Goal: Check status: Check status

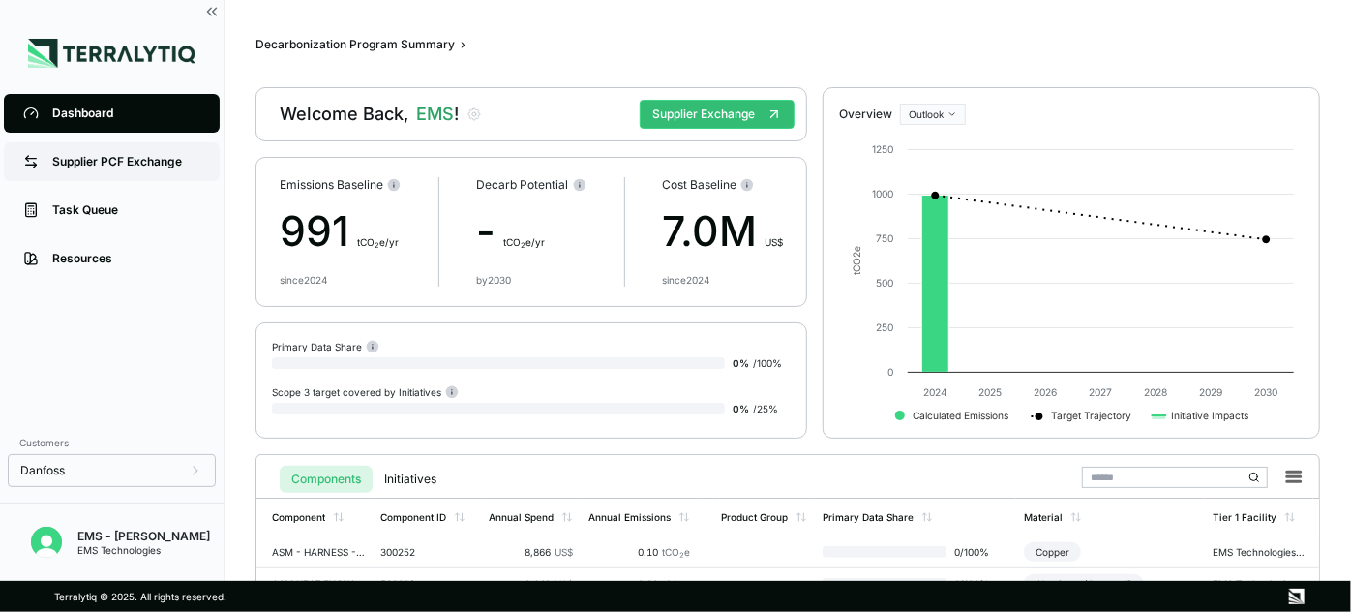
click at [102, 164] on div "Supplier PCF Exchange" at bounding box center [126, 161] width 148 height 15
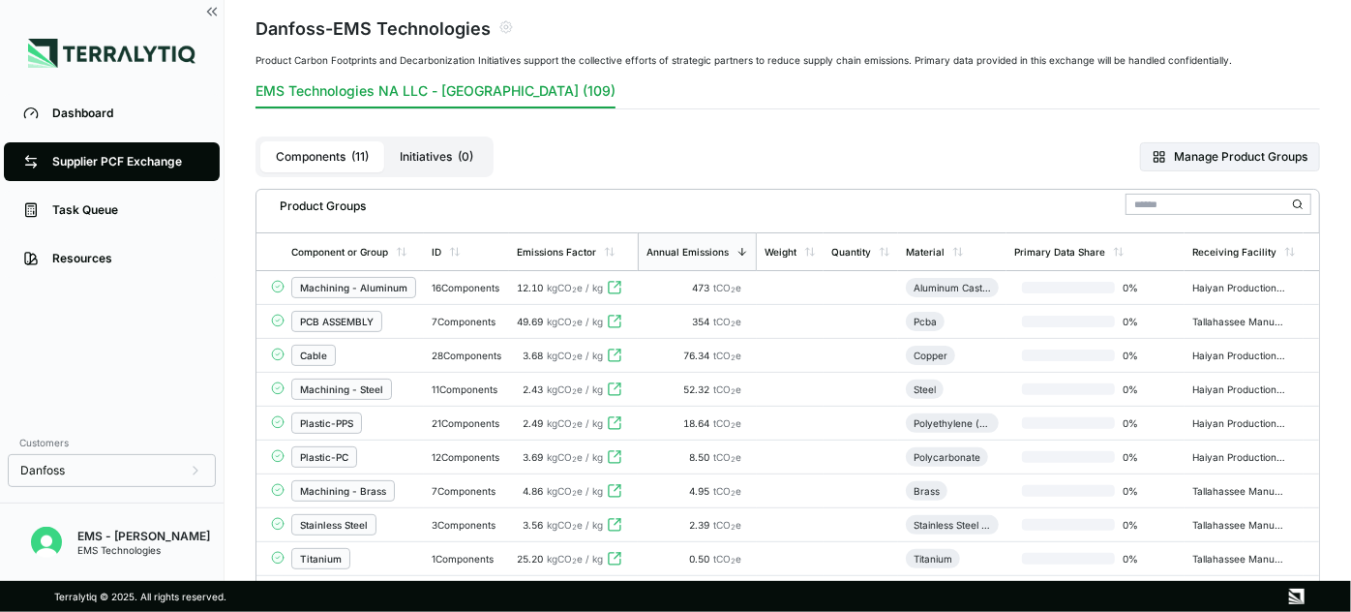
scroll to position [175, 0]
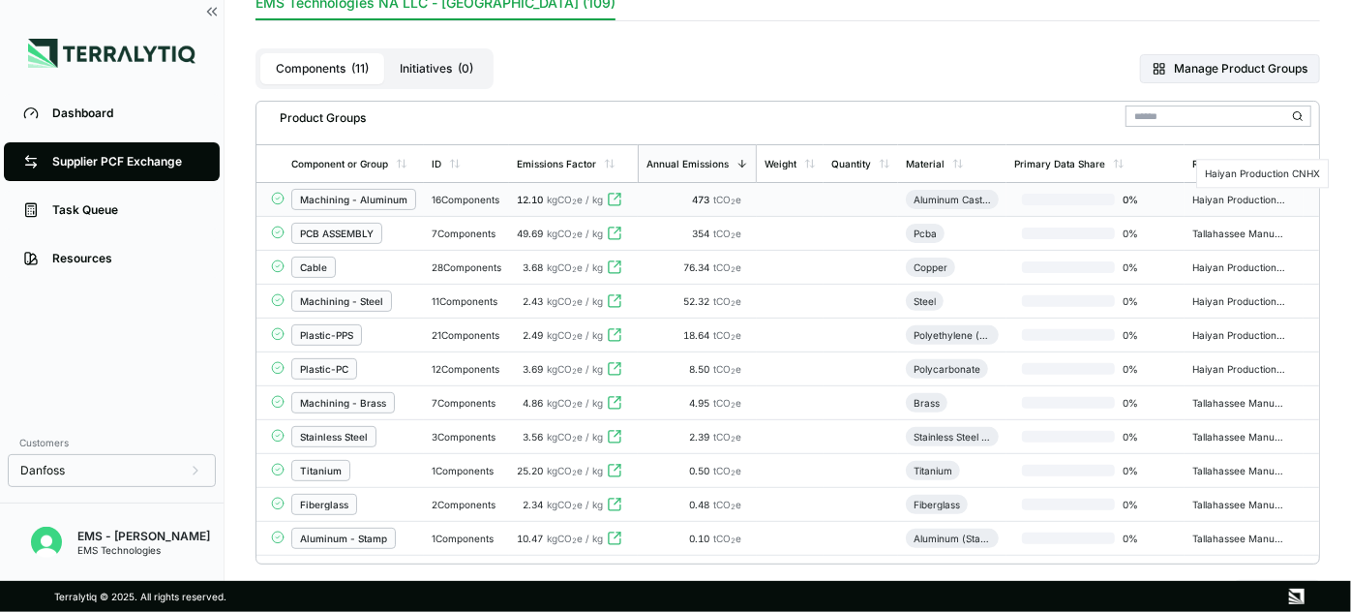
click at [1213, 194] on div "Haiyan Production CNHX" at bounding box center [1238, 200] width 93 height 12
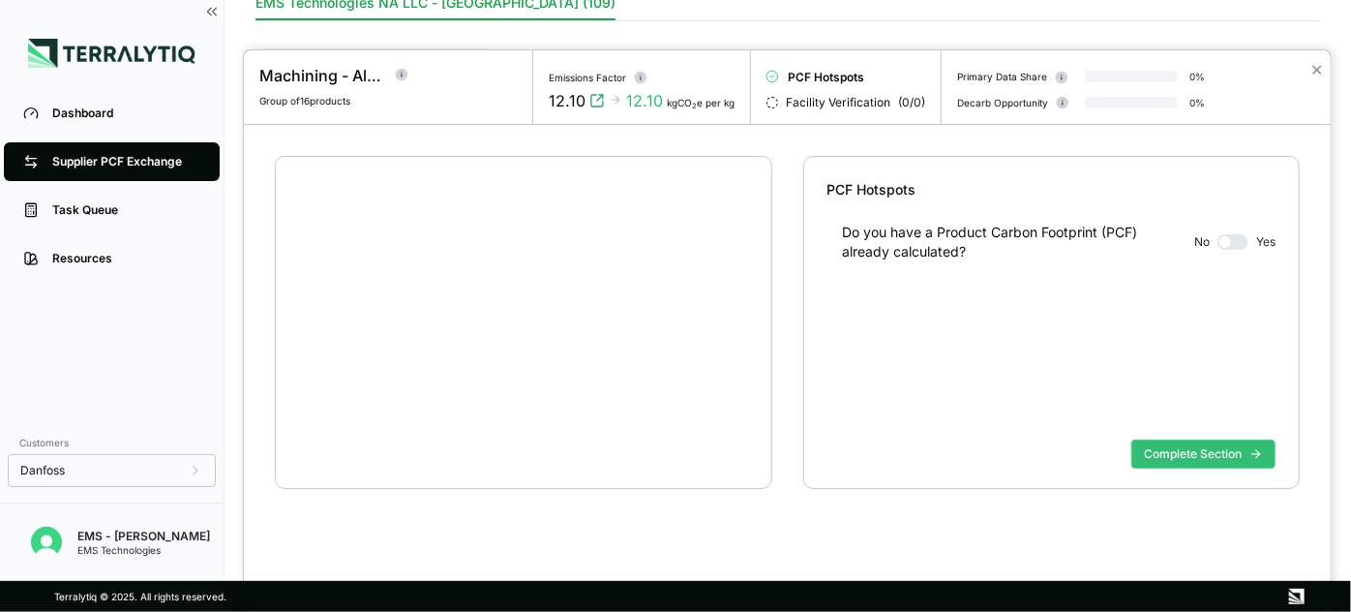
scroll to position [36, 0]
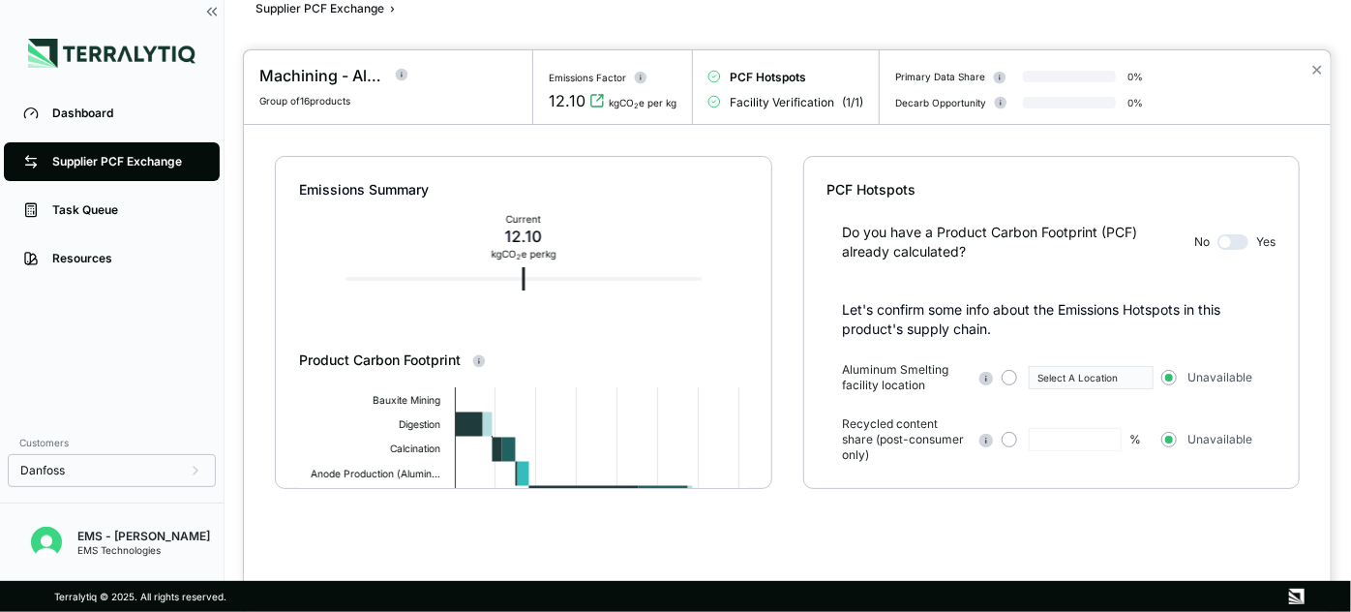
click at [1320, 64] on button "✕" at bounding box center [1316, 69] width 13 height 23
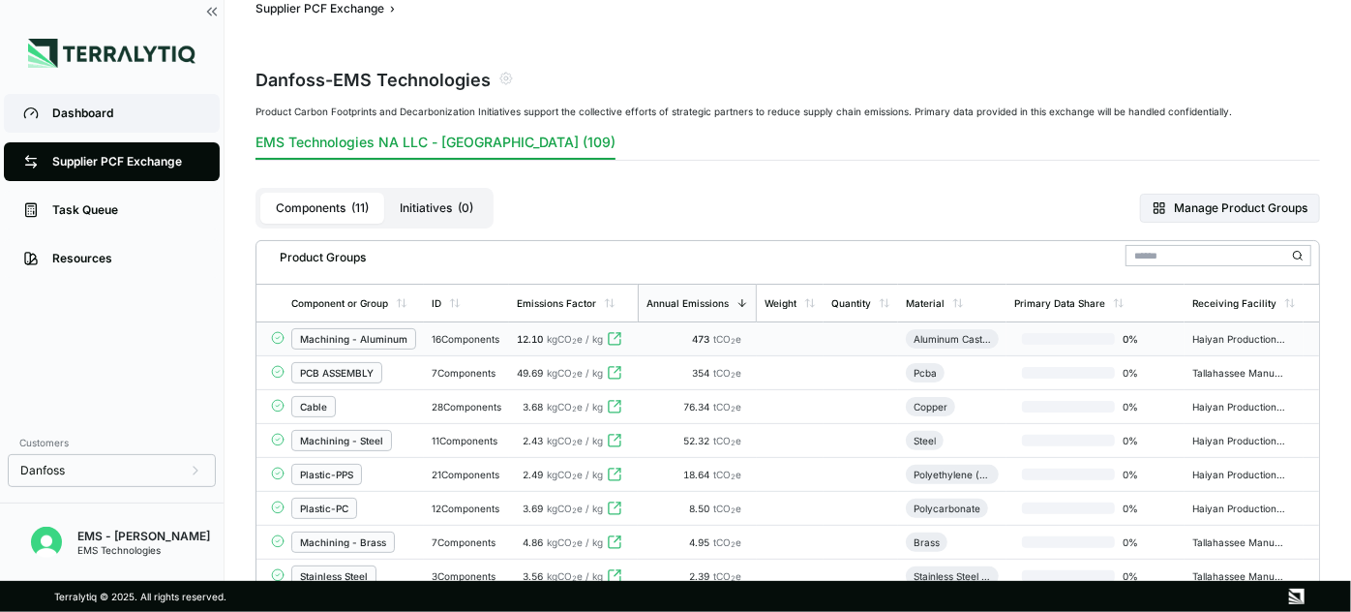
click at [116, 125] on link "Dashboard" at bounding box center [112, 113] width 216 height 39
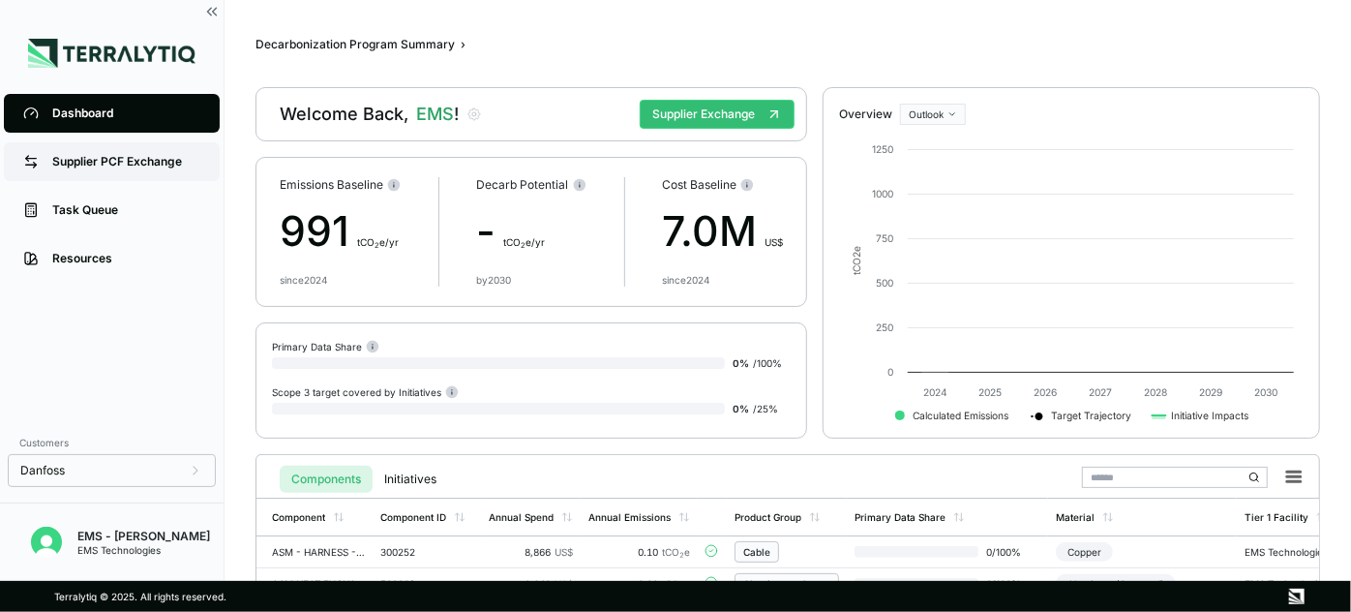
click at [76, 148] on link "Supplier PCF Exchange" at bounding box center [112, 161] width 216 height 39
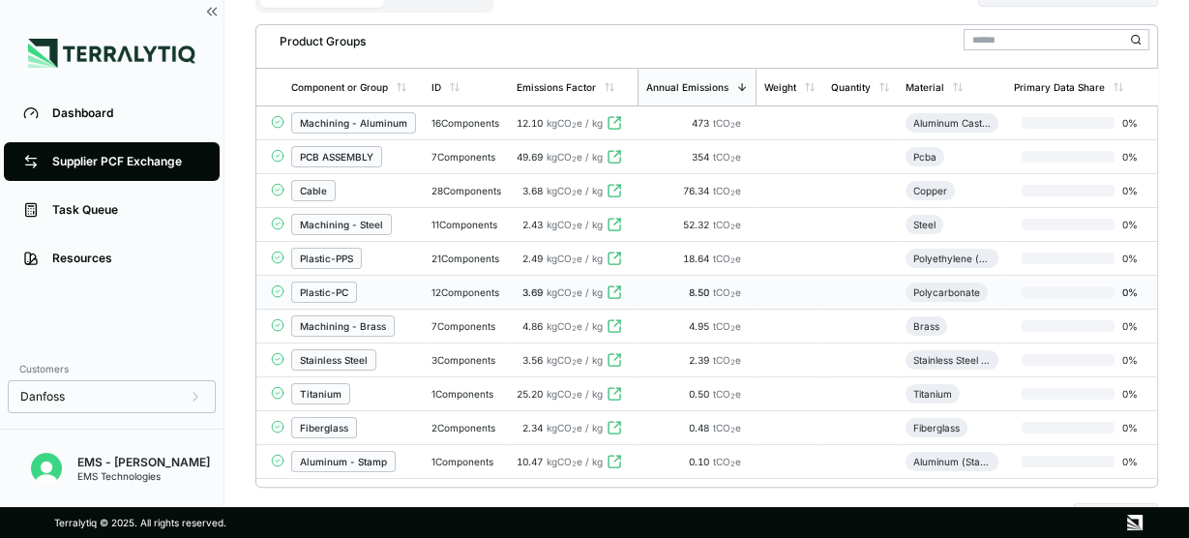
scroll to position [186, 0]
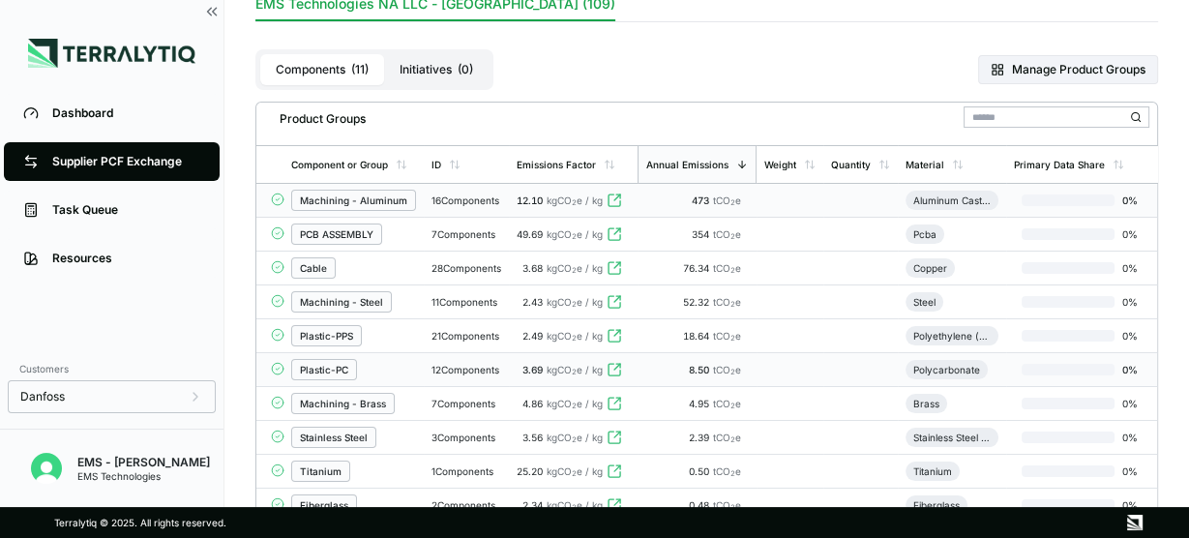
click at [345, 198] on div "Machining - Aluminum" at bounding box center [353, 201] width 107 height 12
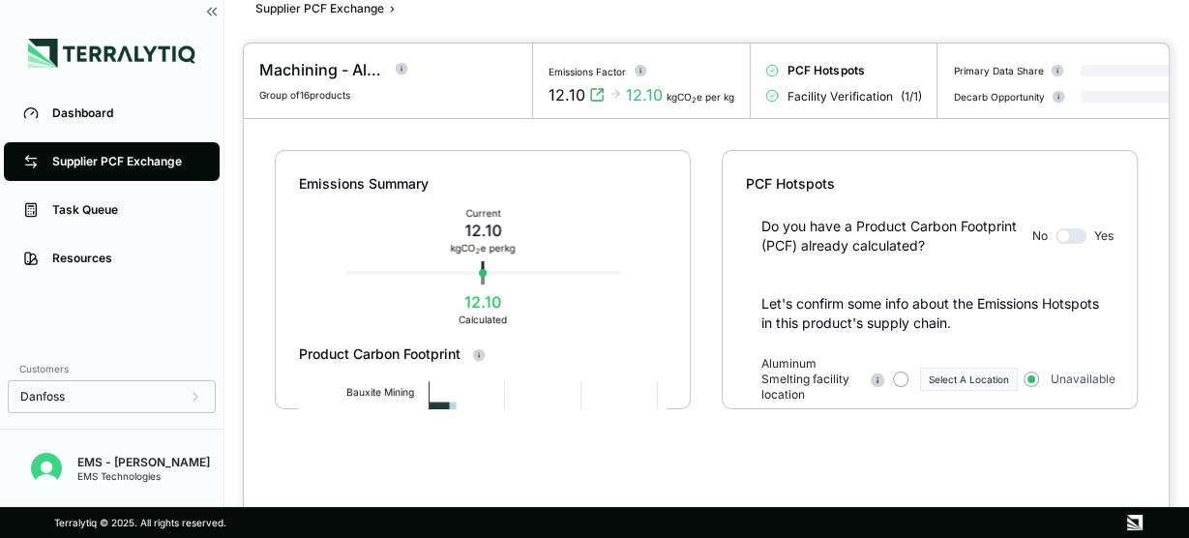
click at [152, 114] on div at bounding box center [594, 269] width 1189 height 538
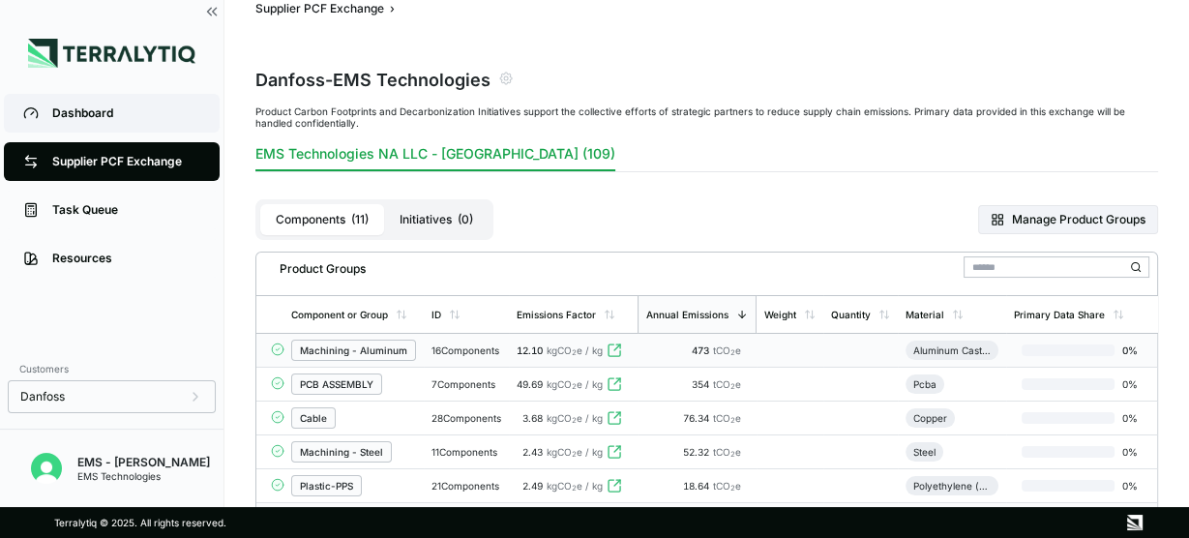
click at [75, 116] on div "Dashboard" at bounding box center [126, 112] width 148 height 15
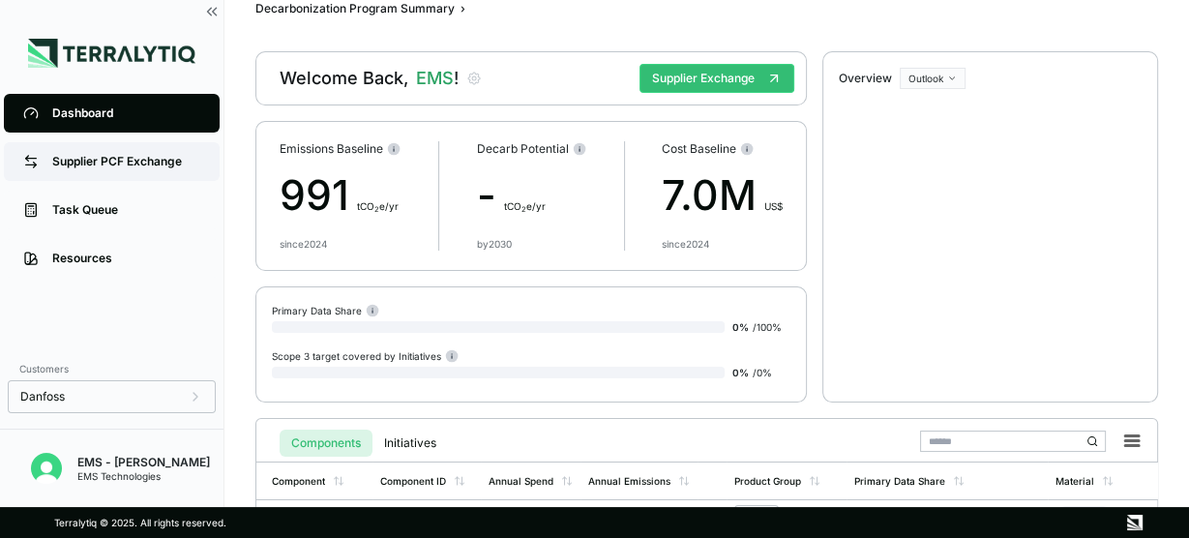
scroll to position [18, 0]
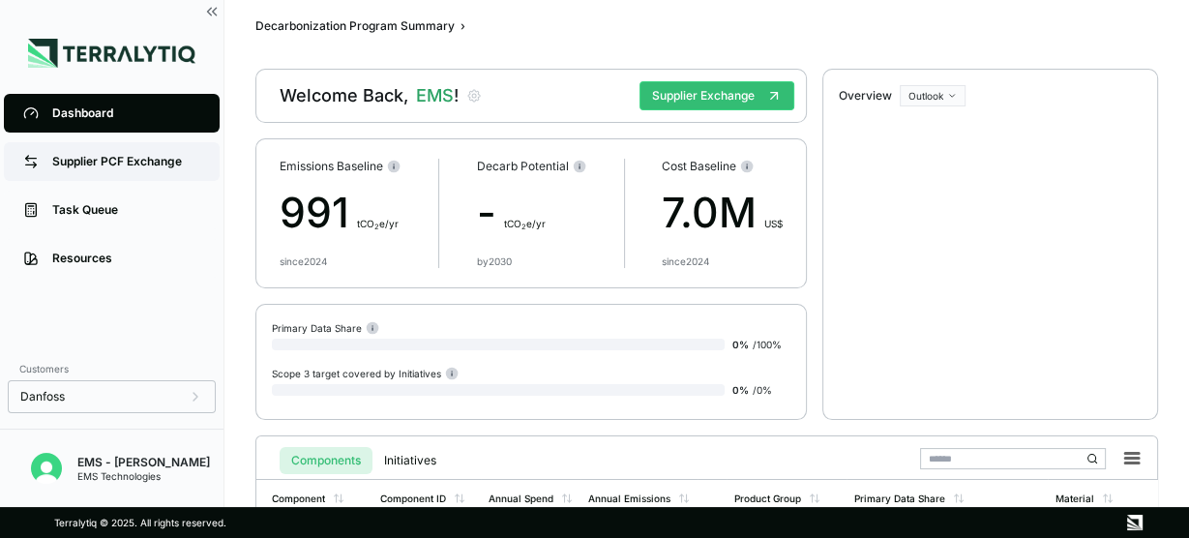
click at [135, 164] on div "Supplier PCF Exchange" at bounding box center [126, 161] width 148 height 15
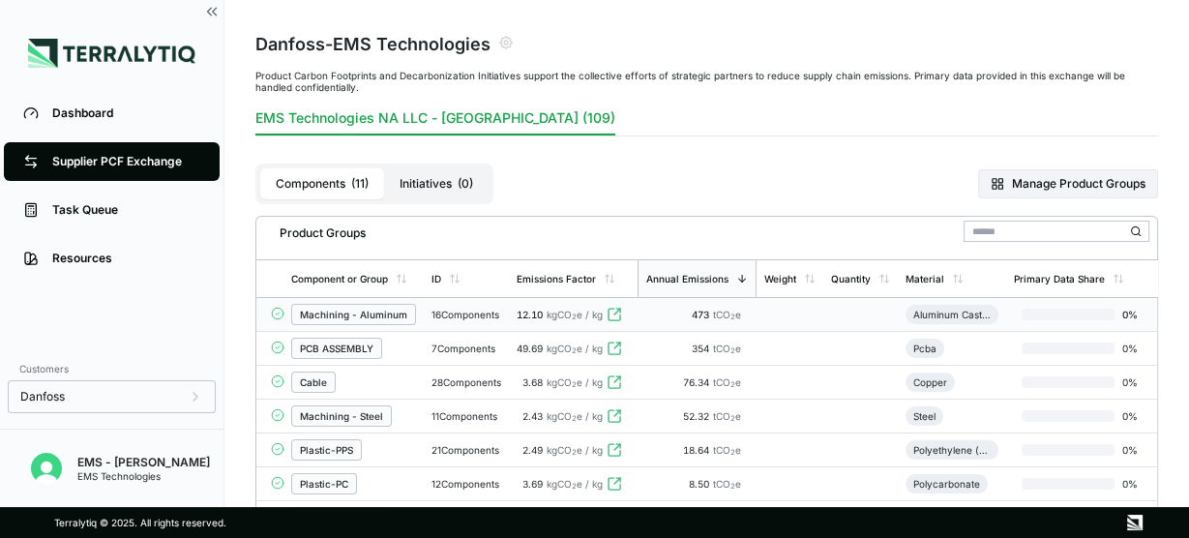
scroll to position [96, 0]
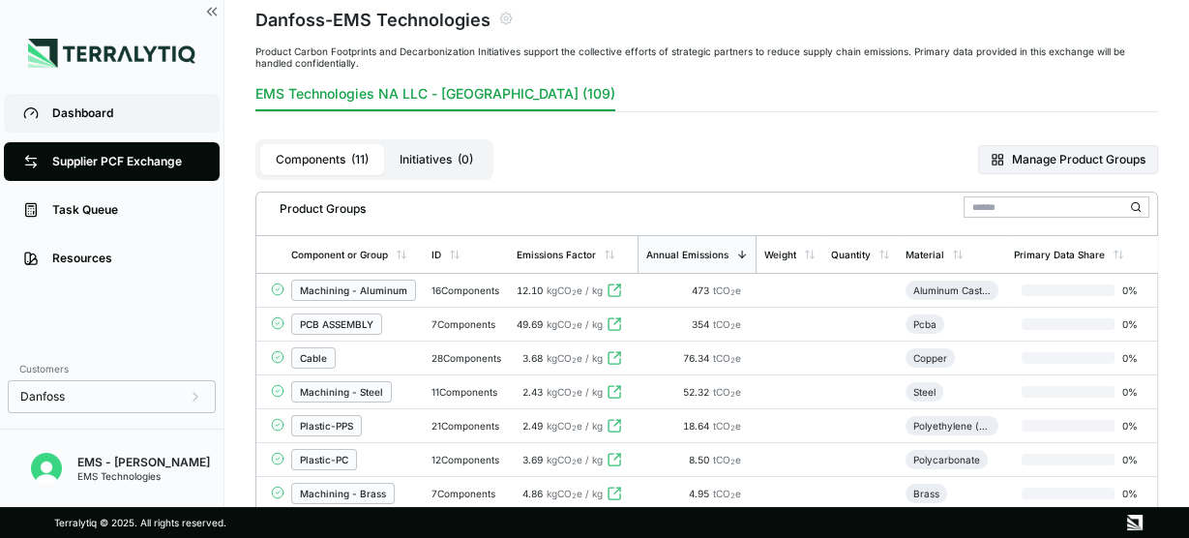
click at [107, 120] on div "Dashboard" at bounding box center [126, 112] width 148 height 15
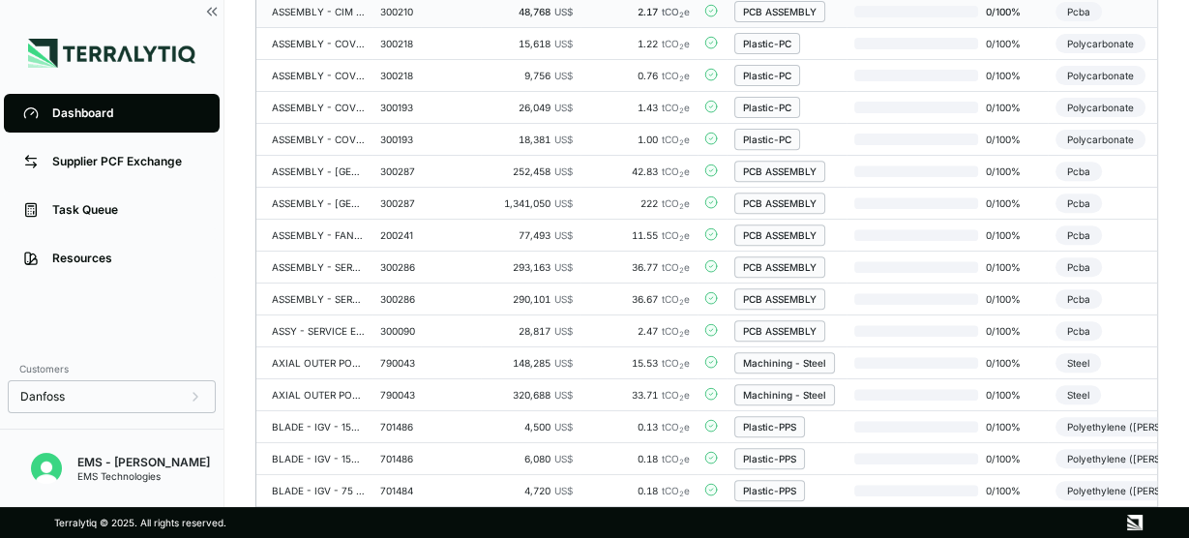
scroll to position [292, 0]
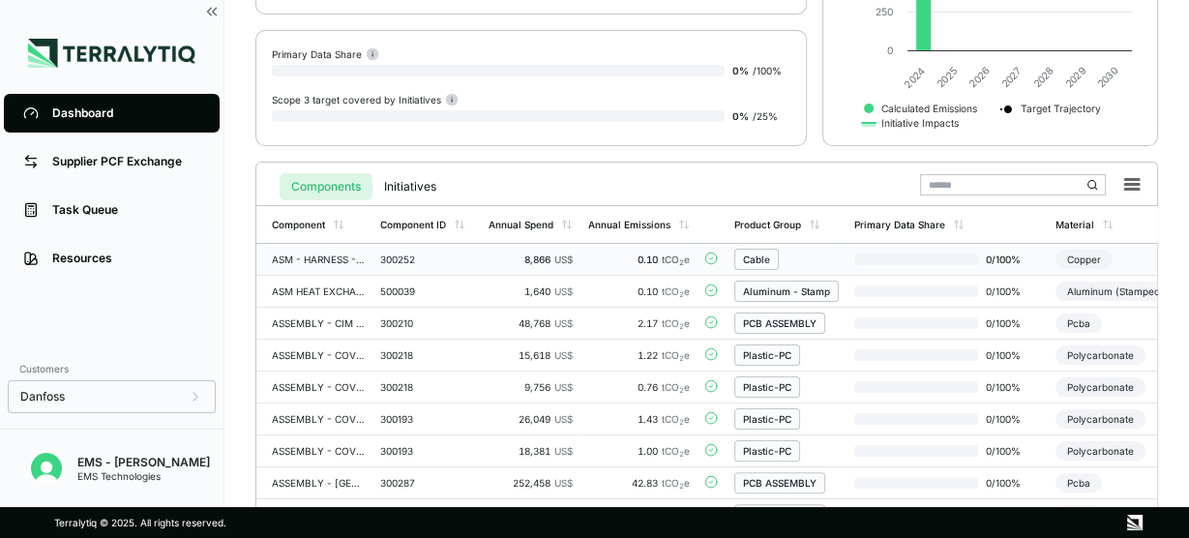
click at [340, 258] on div "ASM - HARNESS - PT - IGV" at bounding box center [318, 260] width 93 height 12
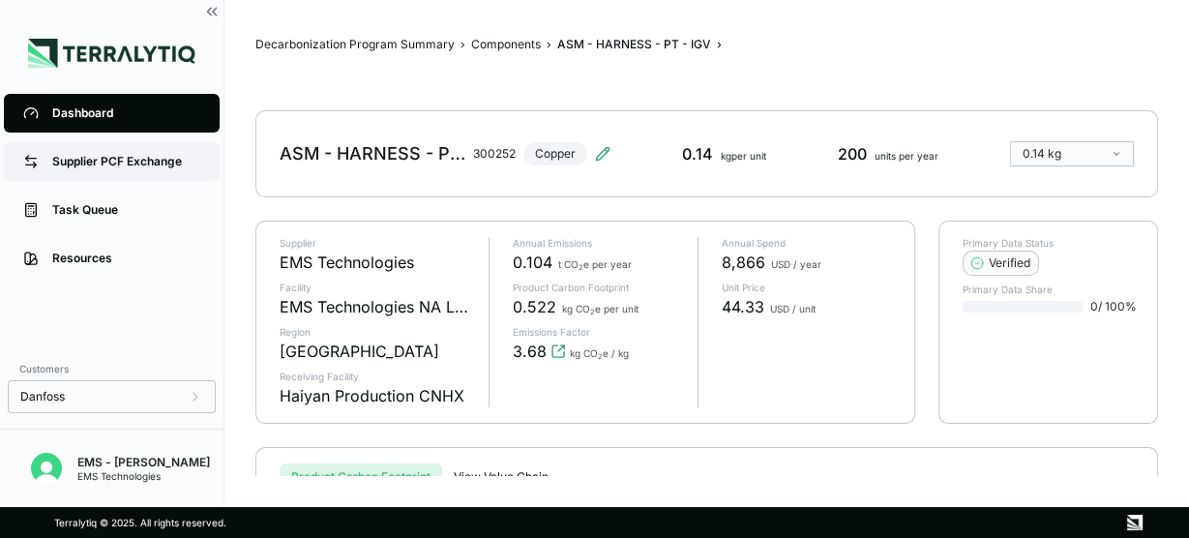
click at [120, 167] on div "Supplier PCF Exchange" at bounding box center [126, 161] width 148 height 15
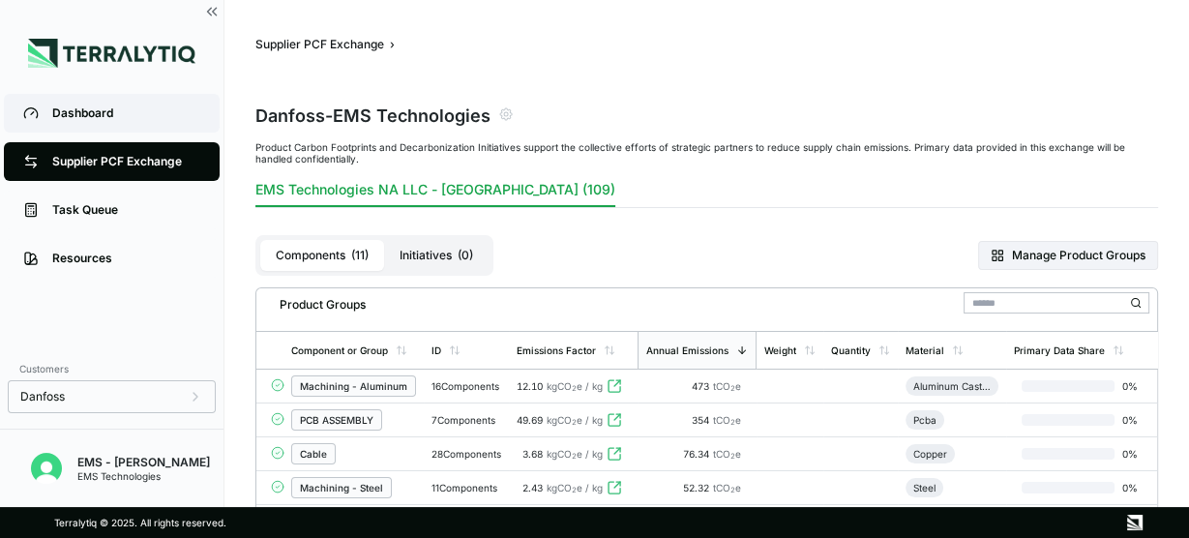
click at [68, 123] on link "Dashboard" at bounding box center [112, 113] width 216 height 39
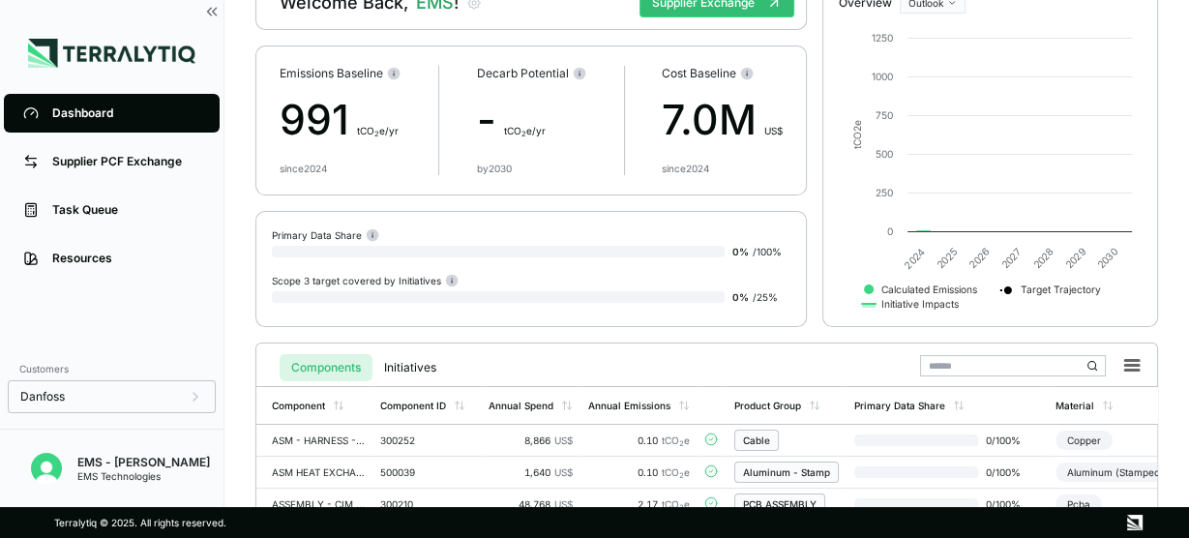
scroll to position [232, 0]
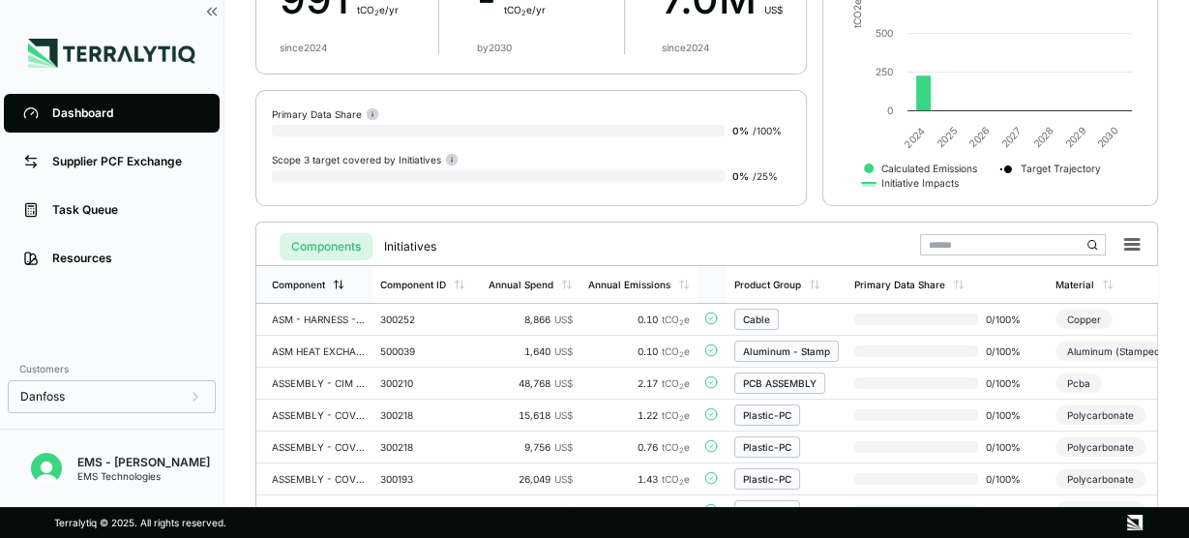
click at [347, 302] on div "Component" at bounding box center [314, 284] width 116 height 37
click at [345, 313] on td "ASM - HARNESS - PT - IGV" at bounding box center [314, 320] width 116 height 32
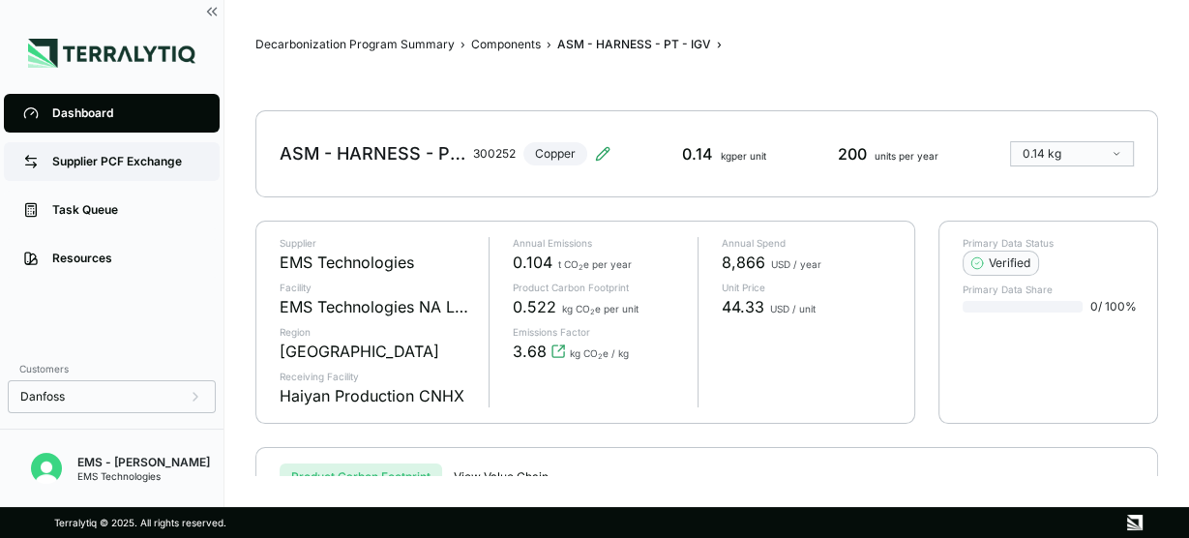
click at [150, 158] on div "Supplier PCF Exchange" at bounding box center [126, 161] width 148 height 15
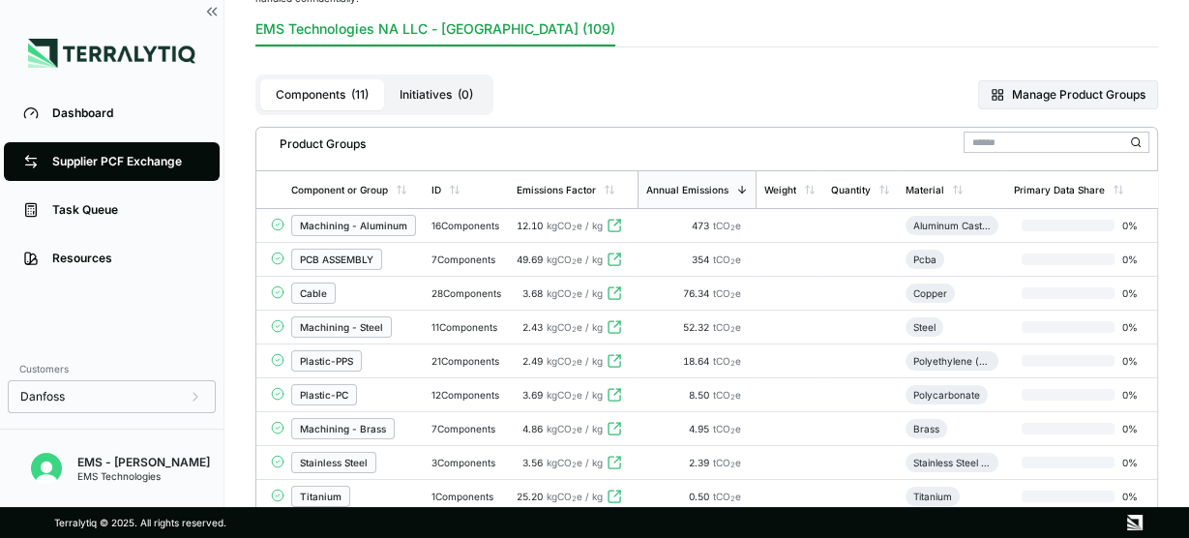
scroll to position [232, 0]
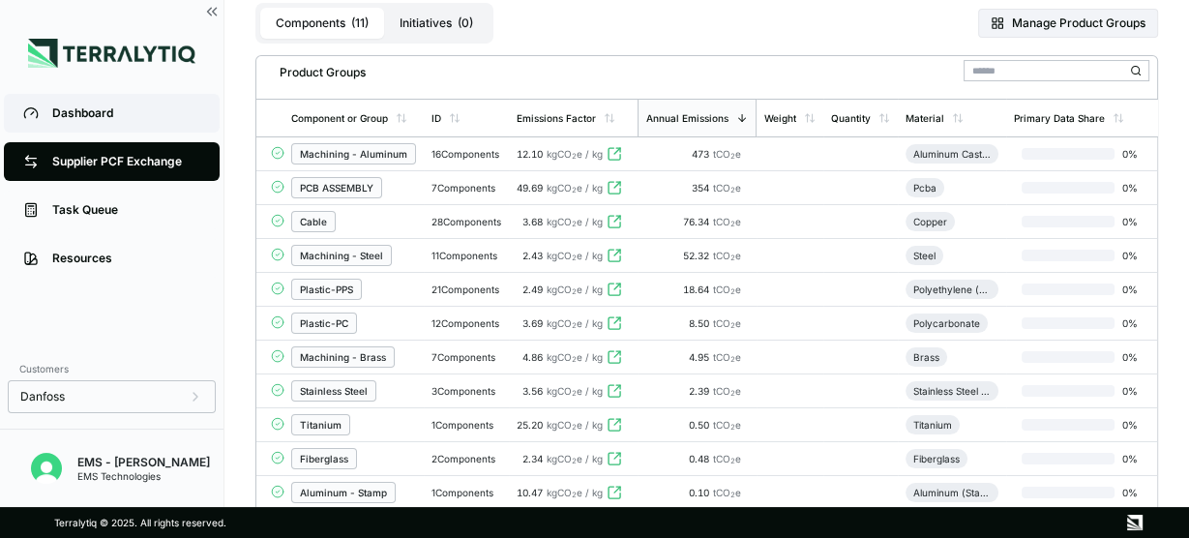
click at [105, 122] on link "Dashboard" at bounding box center [112, 113] width 216 height 39
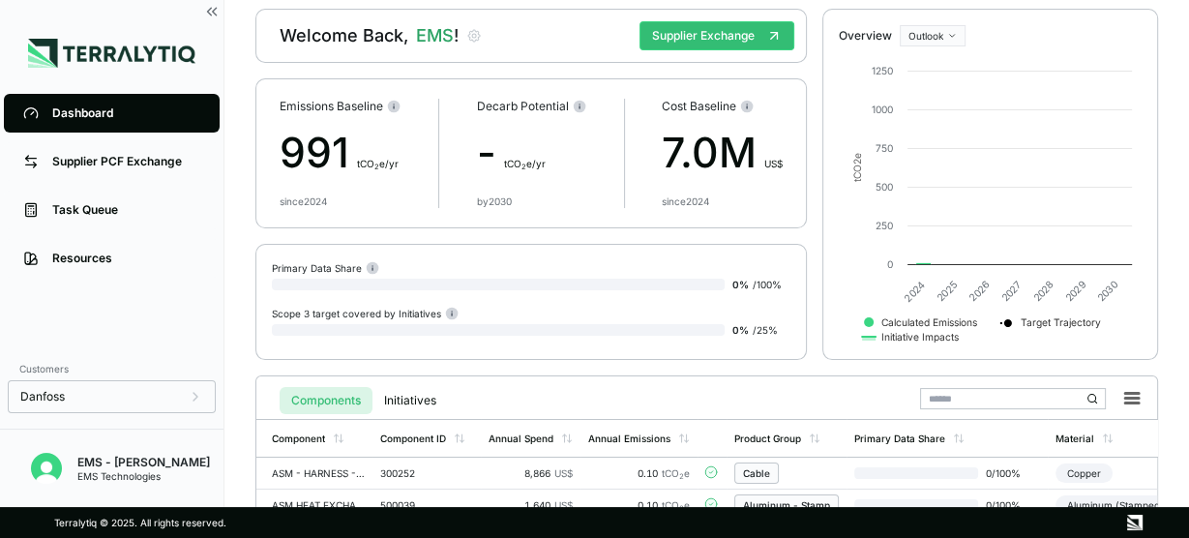
scroll to position [173, 0]
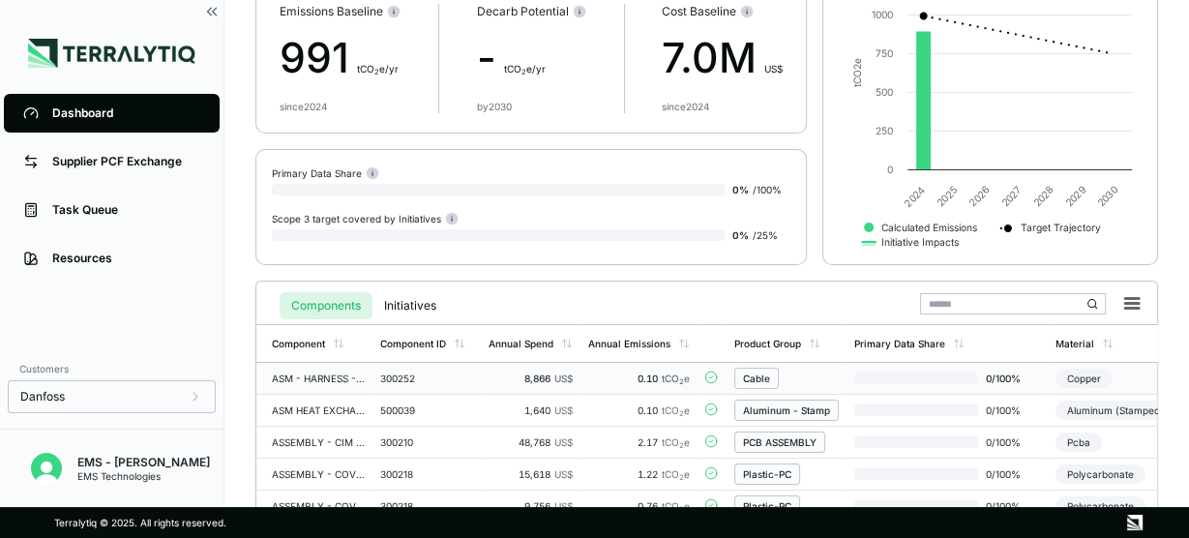
click at [313, 380] on div "ASM - HARNESS - PT - IGV" at bounding box center [318, 379] width 93 height 12
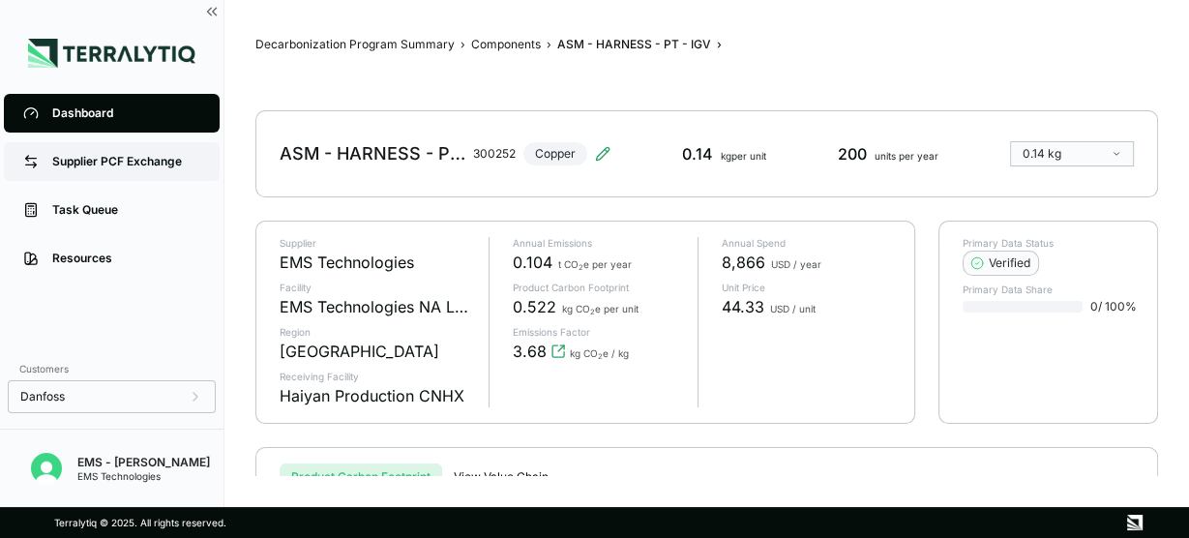
click at [141, 162] on div "Supplier PCF Exchange" at bounding box center [126, 161] width 148 height 15
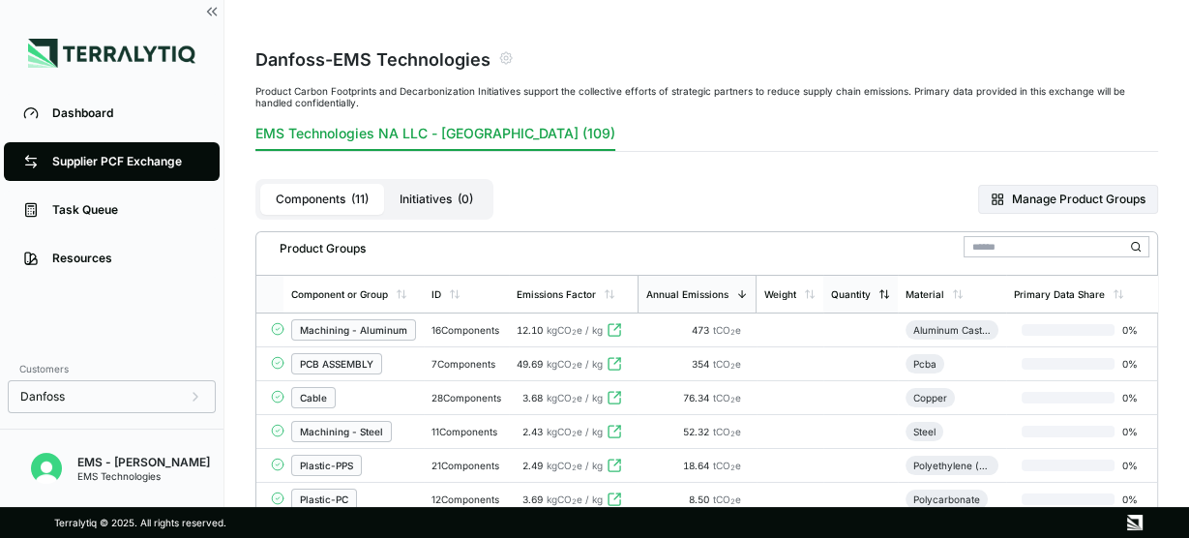
scroll to position [155, 0]
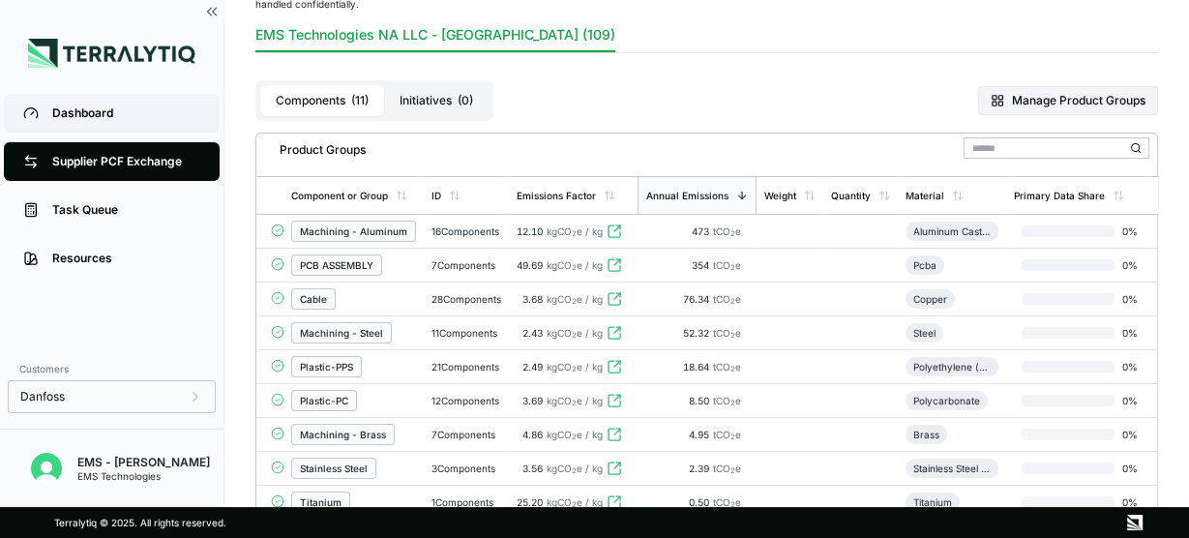
click at [72, 116] on div "Dashboard" at bounding box center [126, 112] width 148 height 15
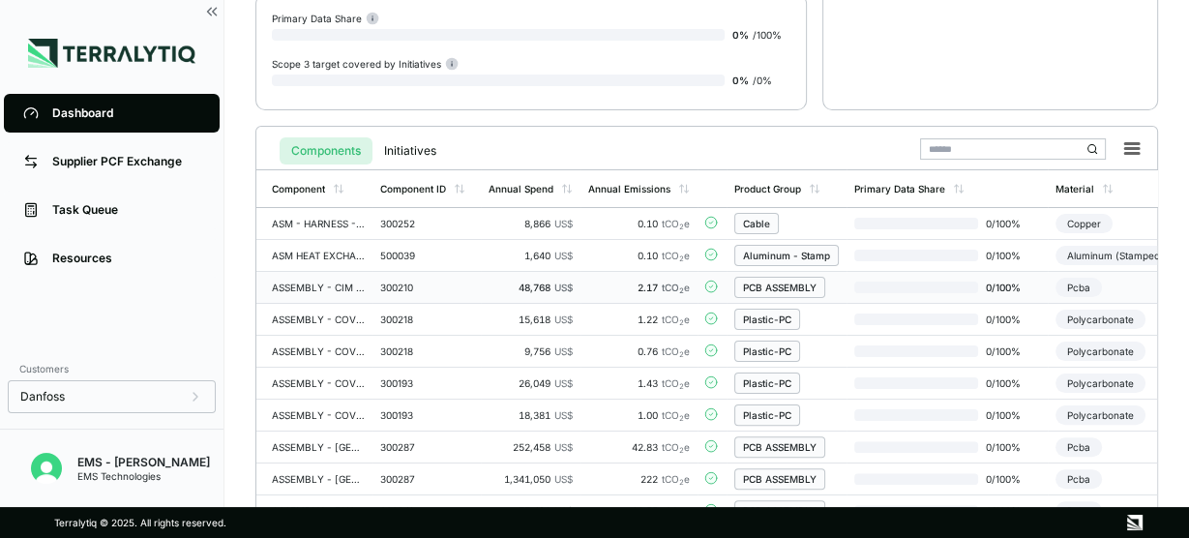
scroll to position [328, 0]
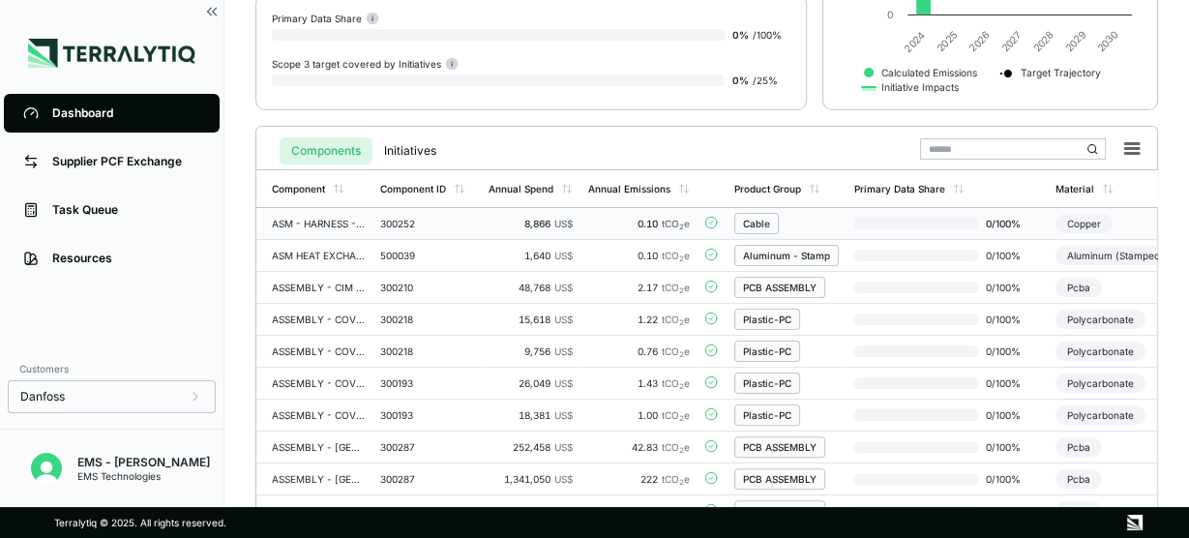
click at [378, 225] on td "300252" at bounding box center [427, 224] width 108 height 32
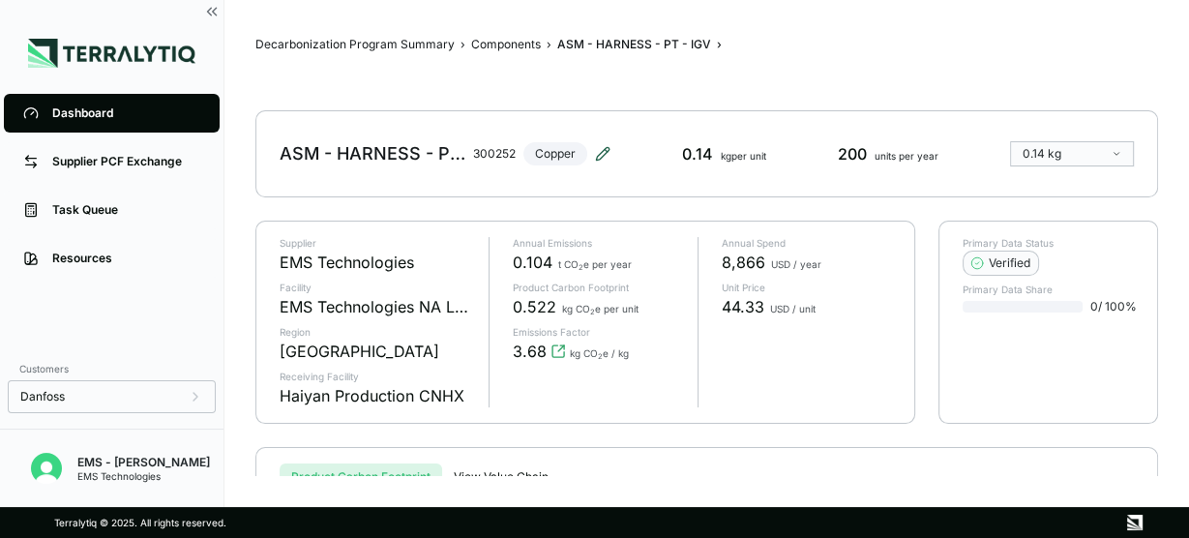
click at [595, 156] on icon at bounding box center [602, 153] width 15 height 15
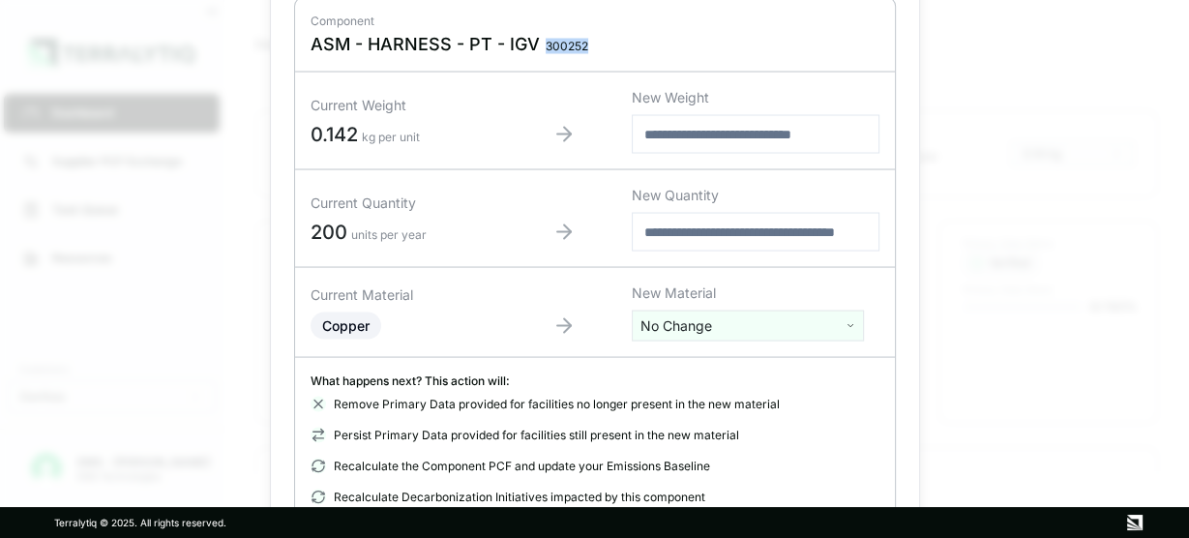
drag, startPoint x: 544, startPoint y: 36, endPoint x: 602, endPoint y: 37, distance: 58.1
click at [600, 39] on div "ASM - HARNESS - PT - IGV 300252" at bounding box center [595, 44] width 569 height 23
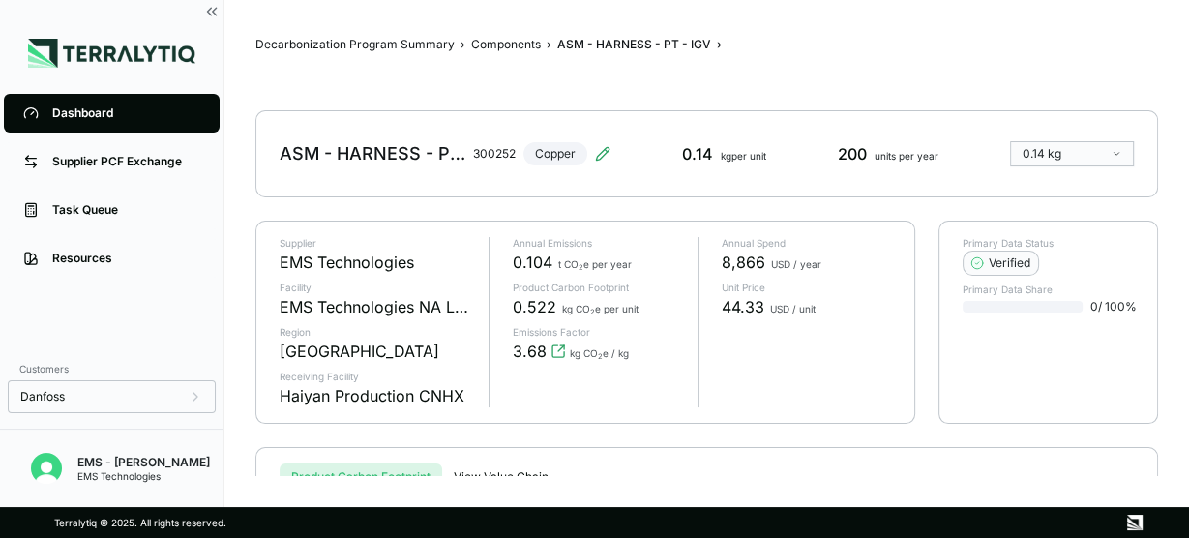
click at [190, 109] on div "Dashboard" at bounding box center [126, 112] width 148 height 15
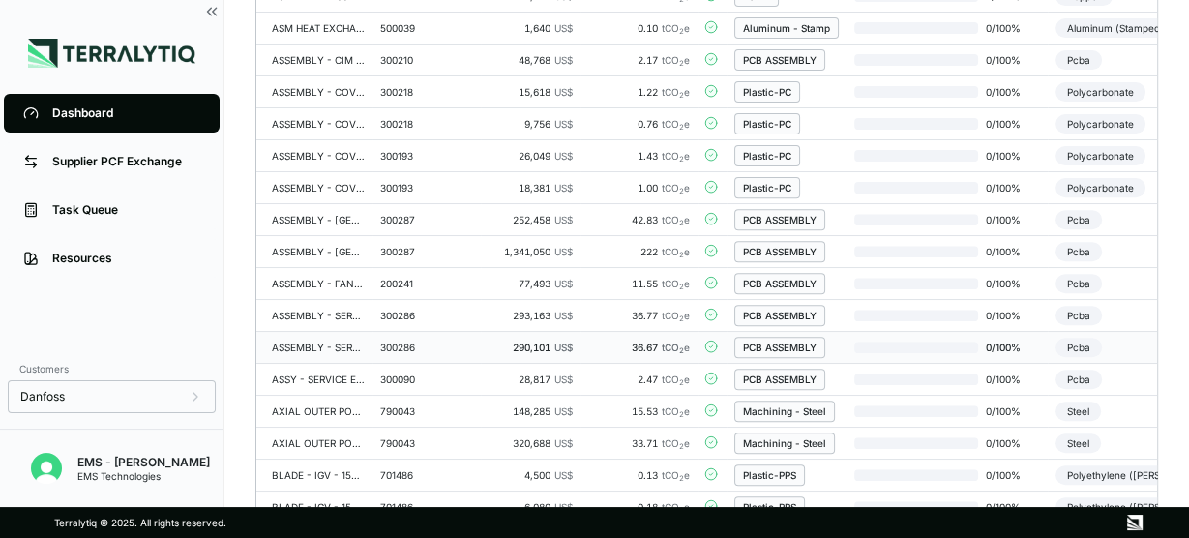
scroll to position [465, 0]
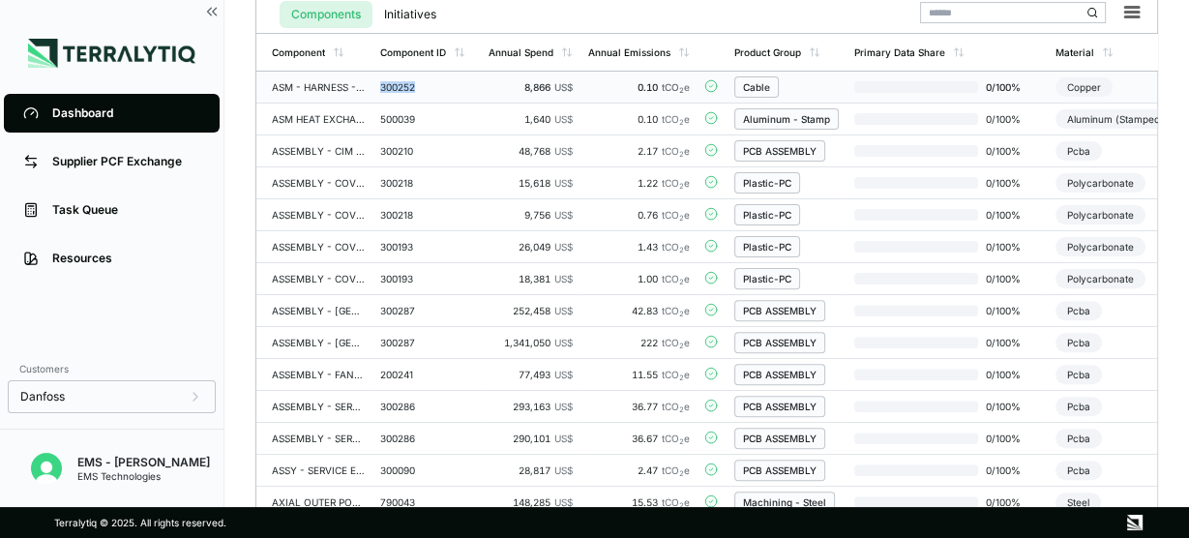
drag, startPoint x: 381, startPoint y: 87, endPoint x: 429, endPoint y: 95, distance: 48.0
click at [431, 87] on div "300252" at bounding box center [426, 87] width 93 height 12
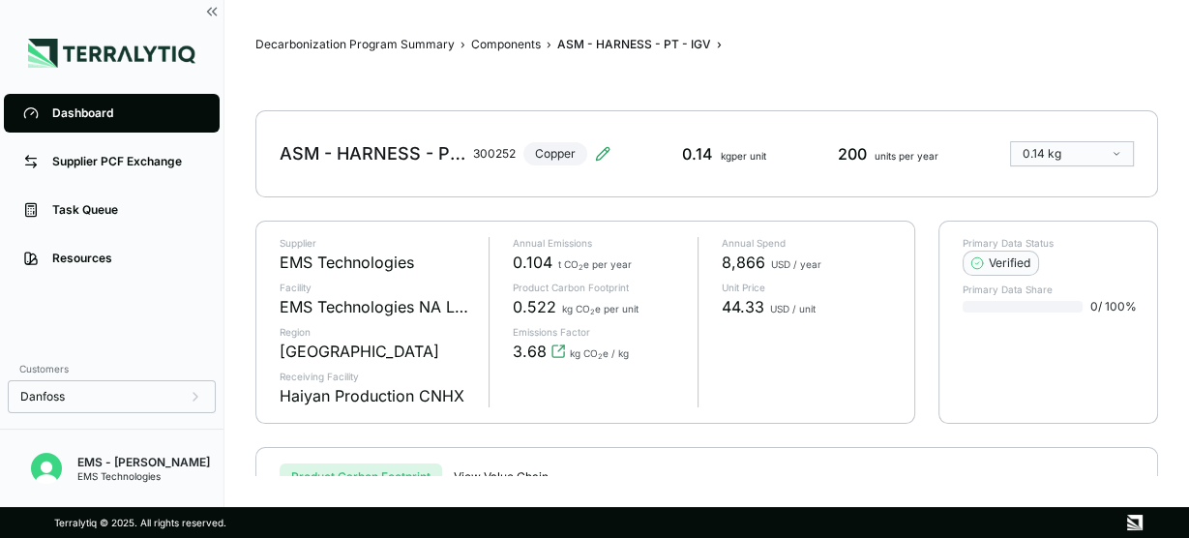
click at [135, 107] on div "Dashboard" at bounding box center [126, 112] width 148 height 15
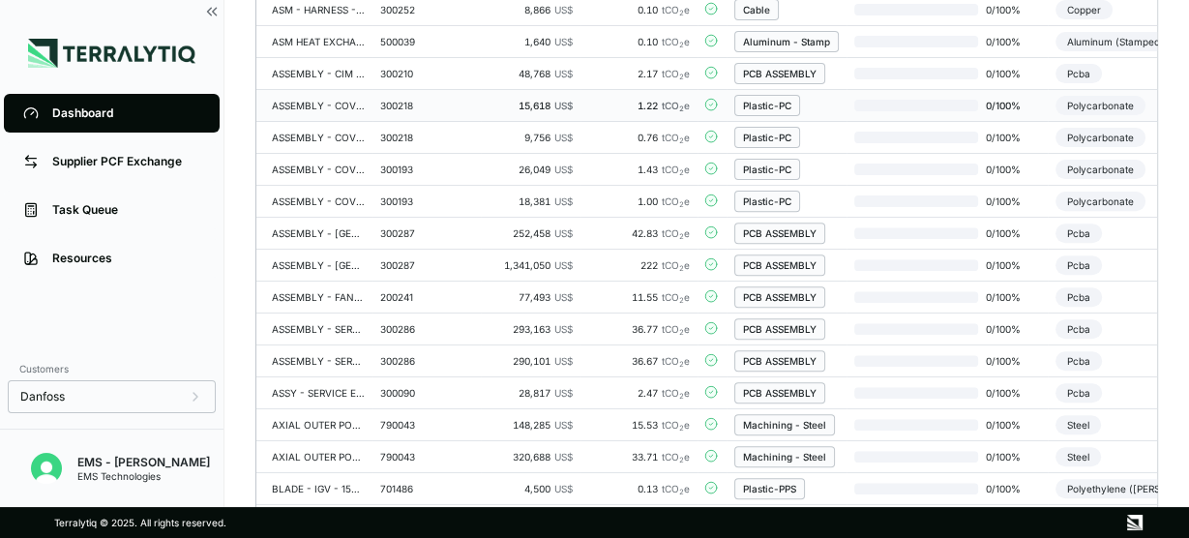
scroll to position [465, 0]
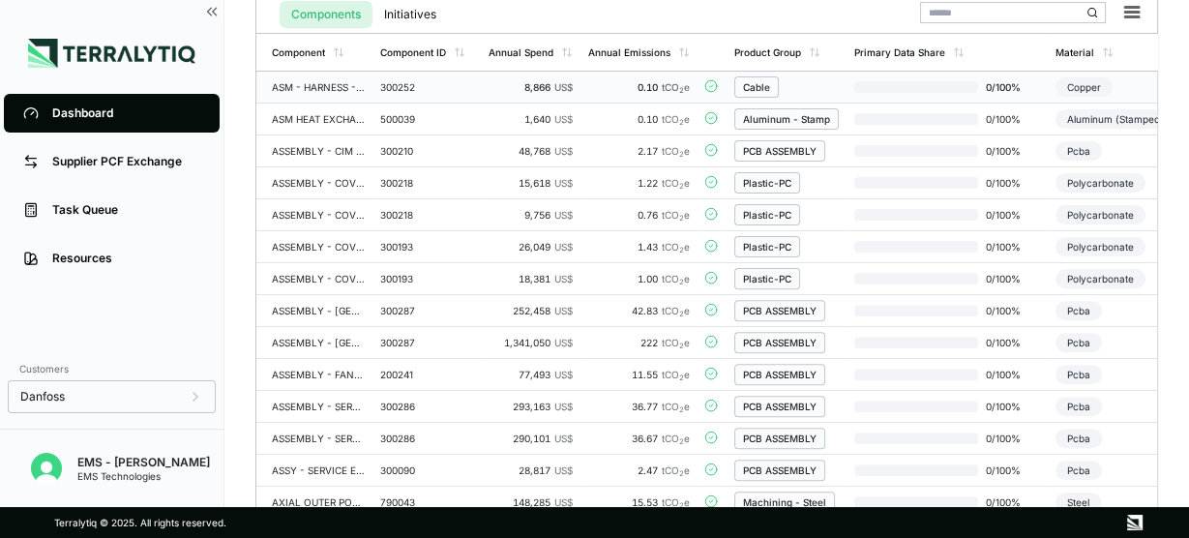
click at [373, 96] on td "300252" at bounding box center [427, 88] width 108 height 32
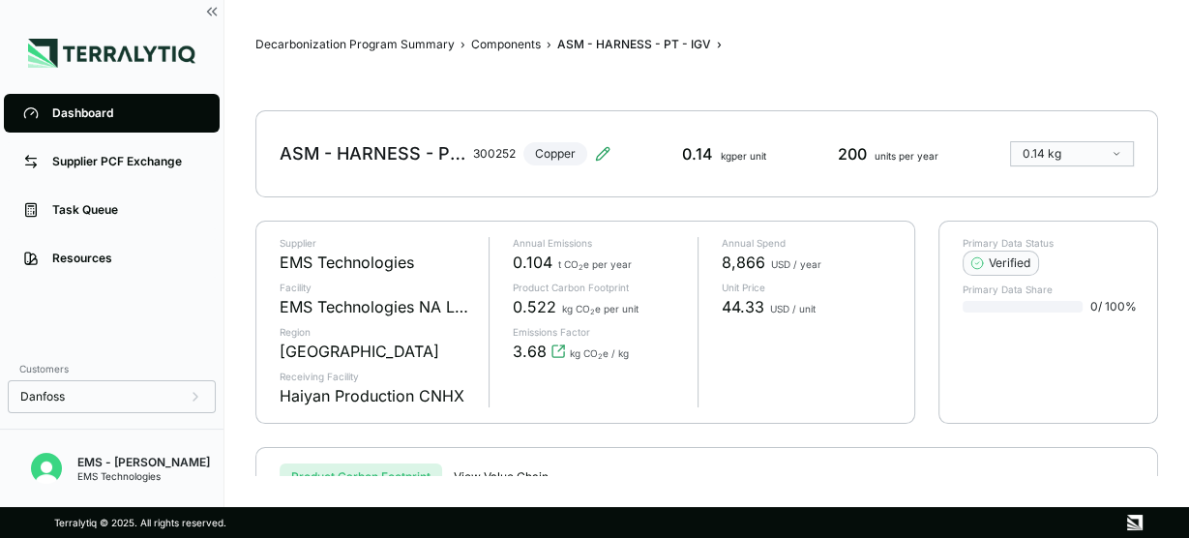
click at [593, 149] on div "ASM - HARNESS - PT - IGV 300252 Copper" at bounding box center [445, 154] width 331 height 54
click at [600, 153] on icon at bounding box center [602, 153] width 13 height 13
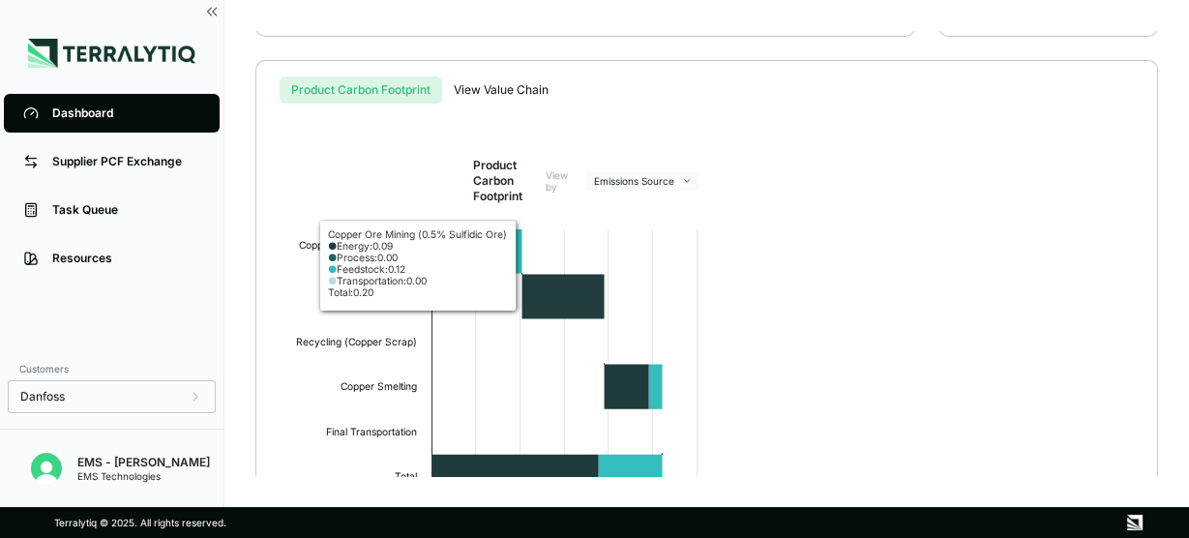
click at [174, 123] on link "Dashboard" at bounding box center [112, 113] width 216 height 39
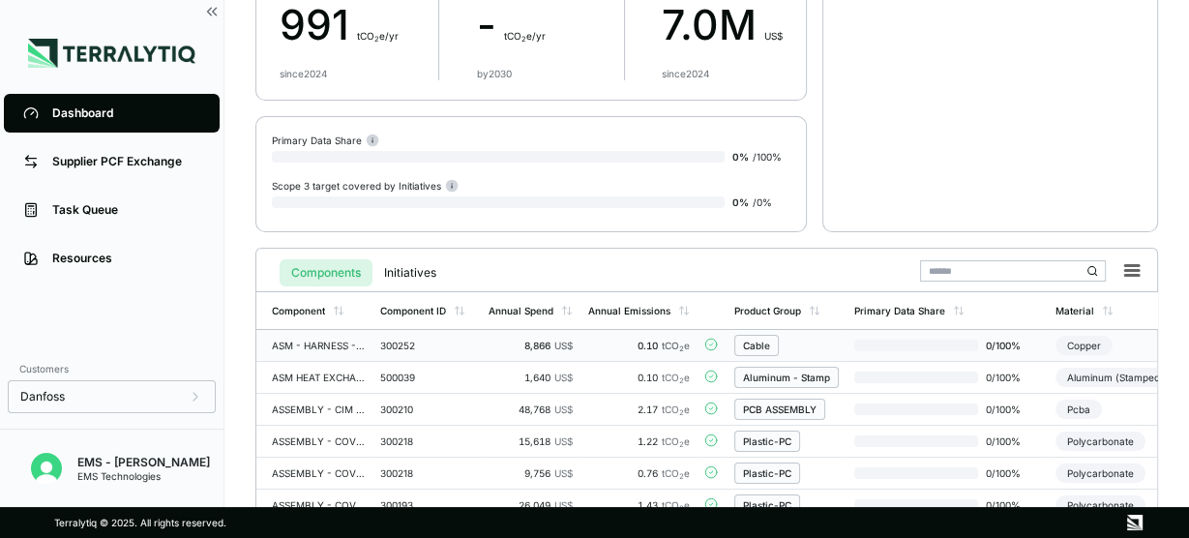
scroll to position [232, 0]
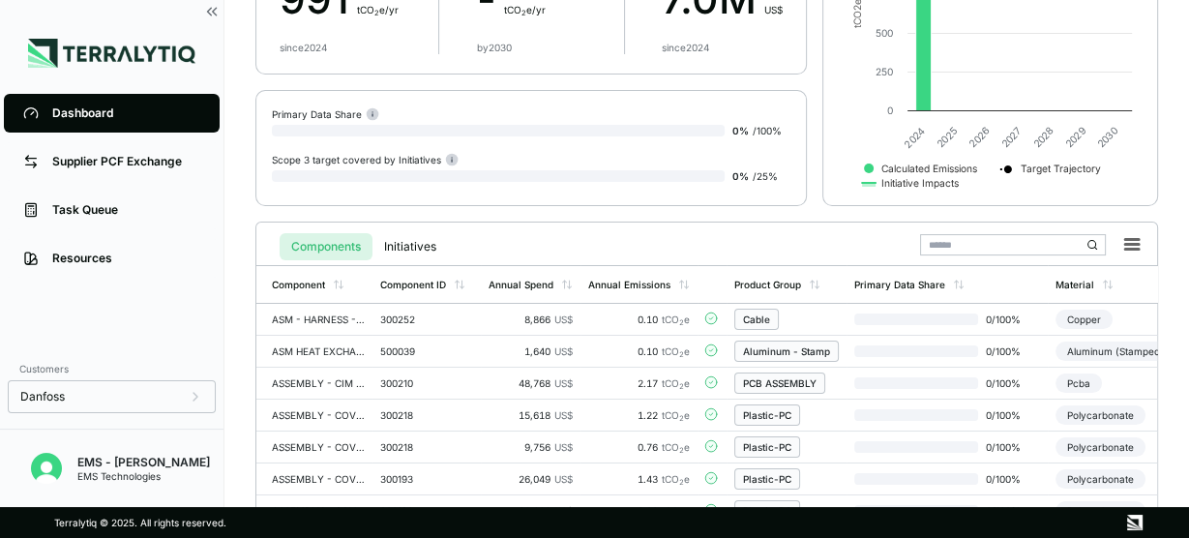
drag, startPoint x: 186, startPoint y: 164, endPoint x: 212, endPoint y: 189, distance: 36.3
click at [186, 165] on div "Supplier PCF Exchange" at bounding box center [126, 161] width 148 height 15
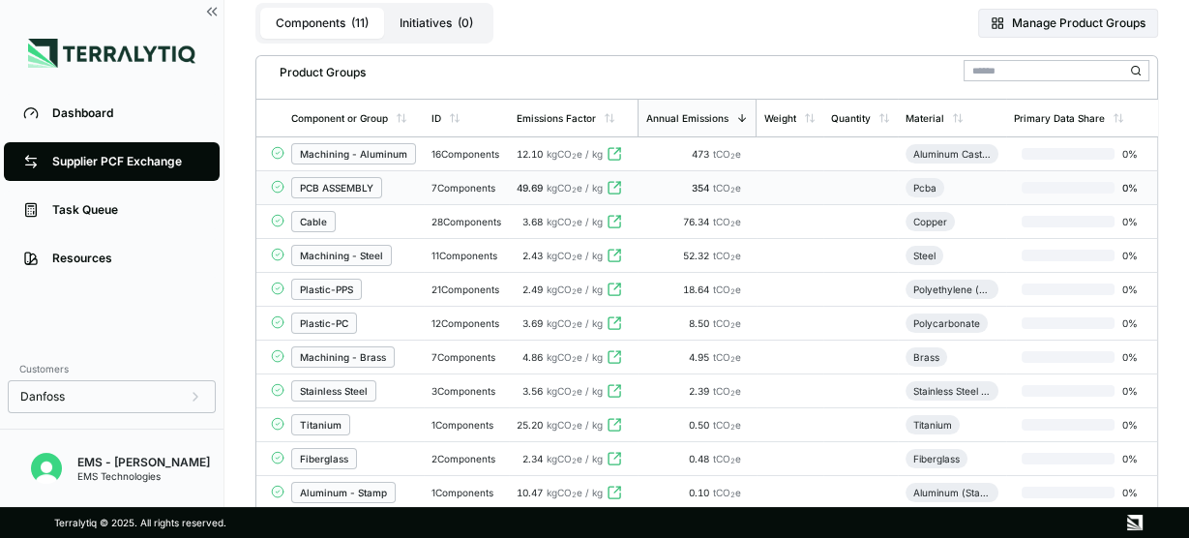
scroll to position [18, 0]
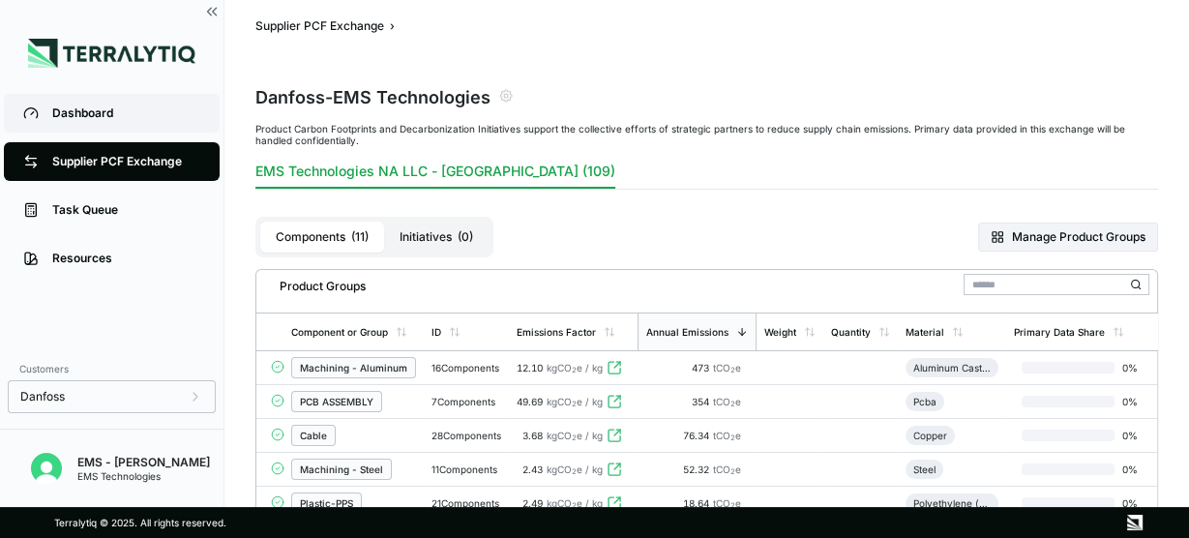
click at [146, 112] on div "Dashboard" at bounding box center [126, 112] width 148 height 15
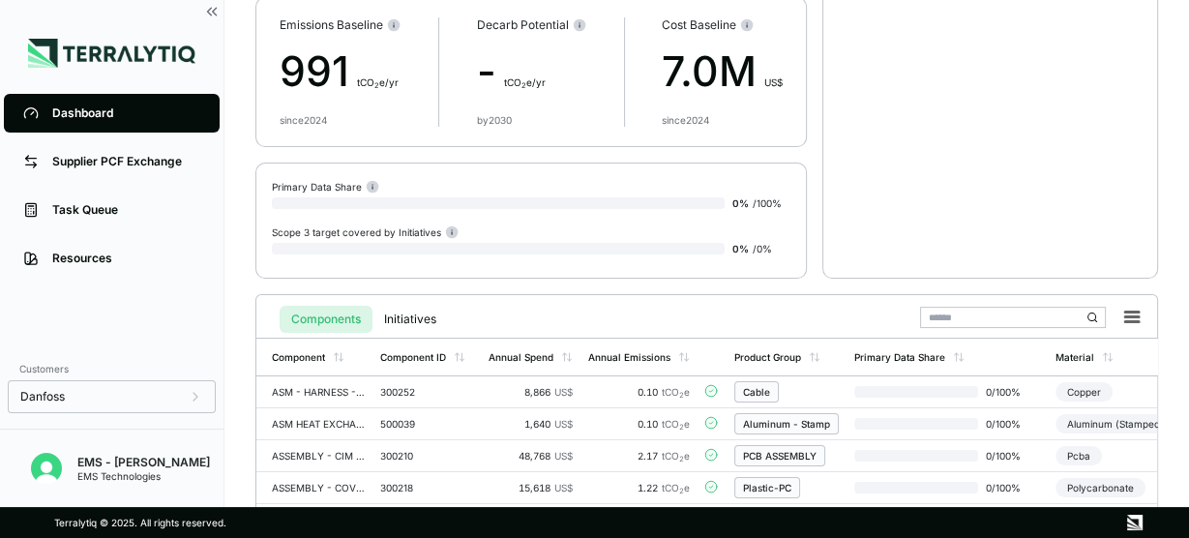
scroll to position [328, 0]
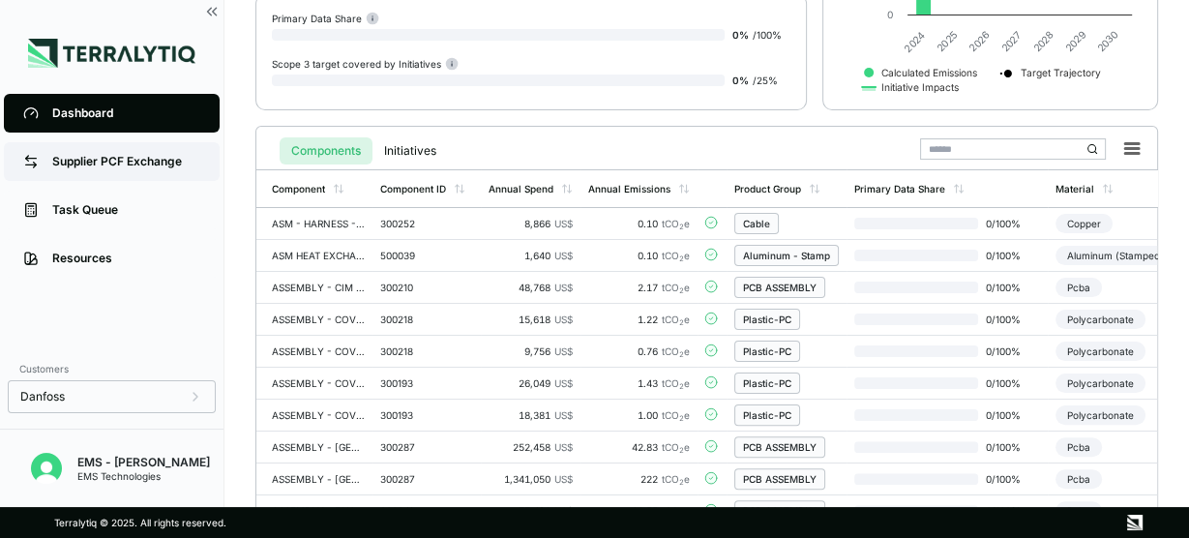
click at [169, 158] on div "Supplier PCF Exchange" at bounding box center [126, 161] width 148 height 15
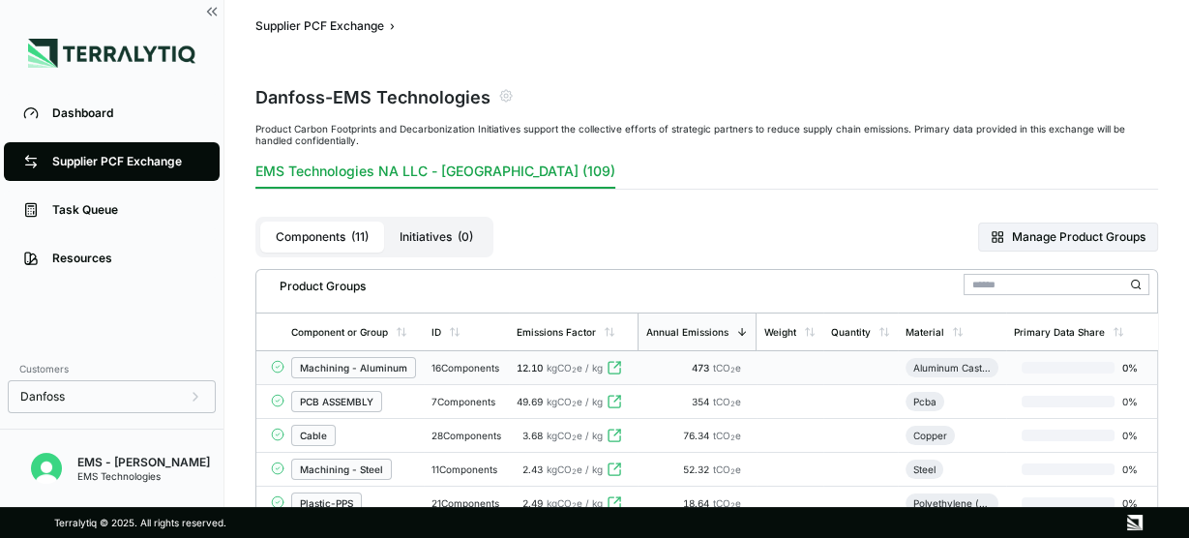
scroll to position [580, 0]
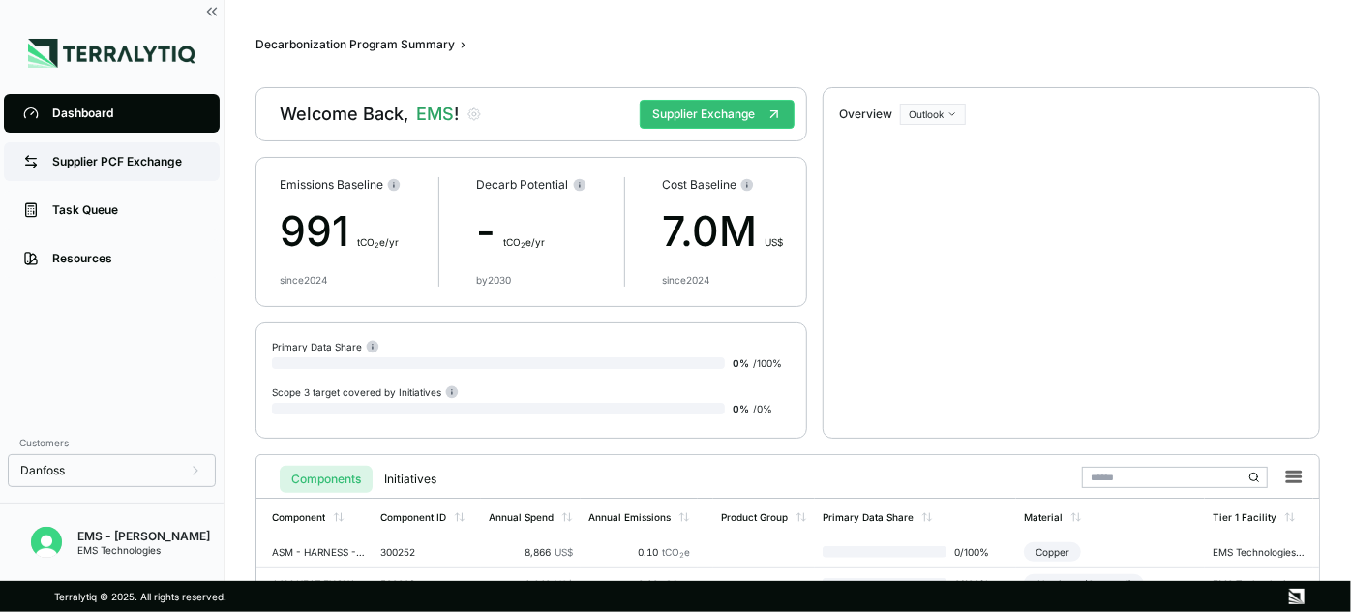
click at [103, 160] on div "Supplier PCF Exchange" at bounding box center [126, 161] width 148 height 15
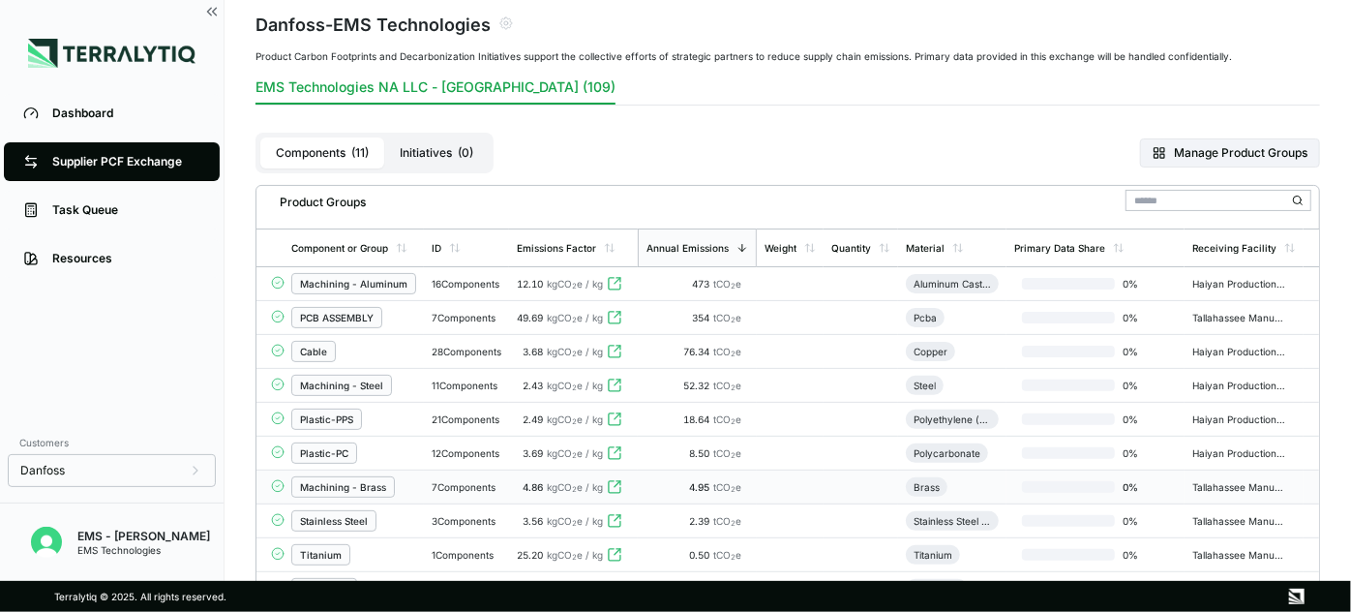
scroll to position [263, 0]
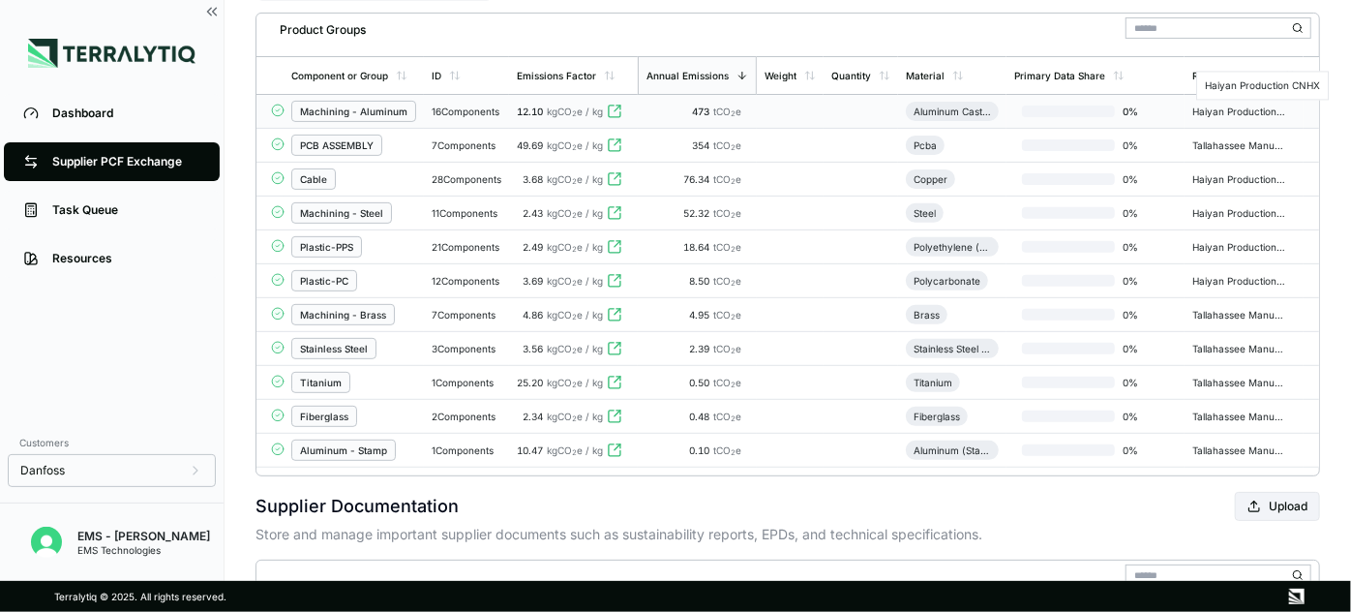
click at [1241, 110] on div "Haiyan Production CNHX" at bounding box center [1238, 111] width 93 height 12
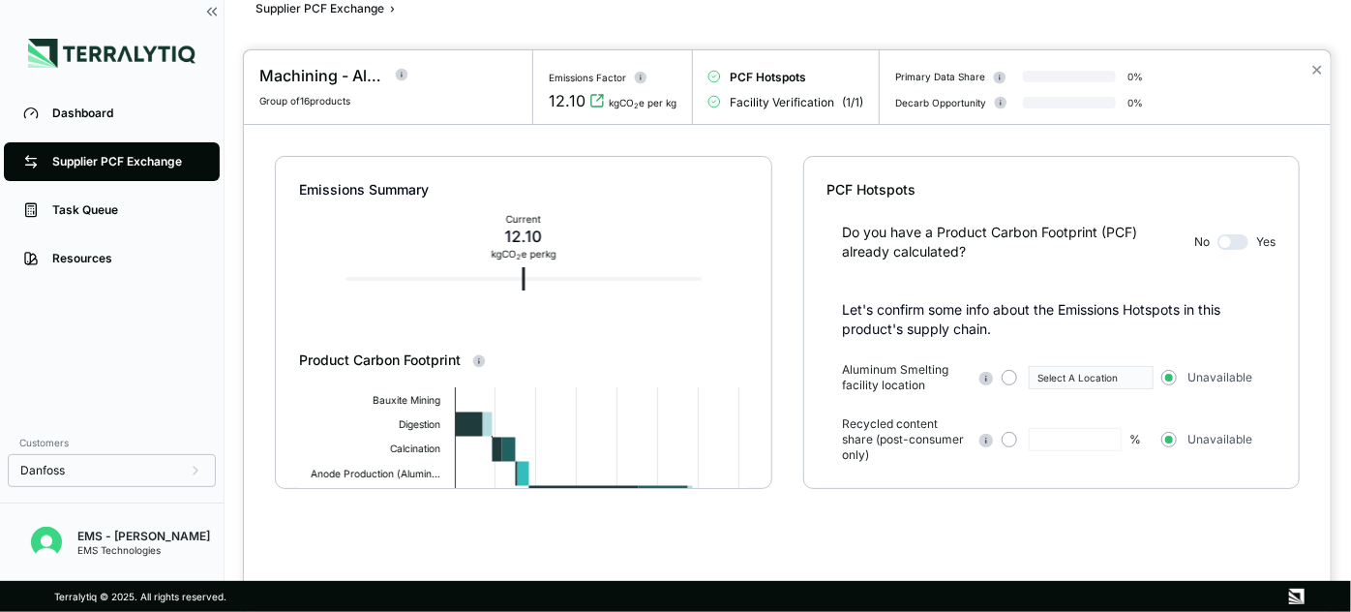
click at [1246, 242] on button "button" at bounding box center [1232, 241] width 31 height 15
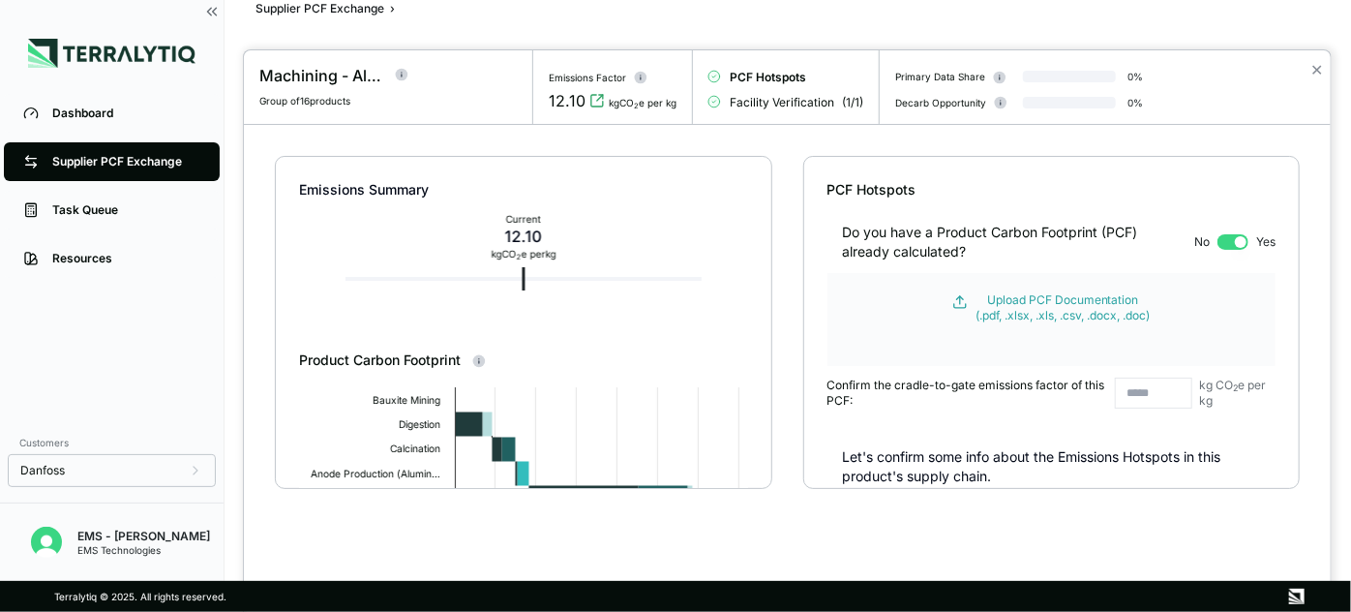
click at [1219, 240] on button "button" at bounding box center [1232, 241] width 31 height 15
click at [1224, 239] on button "button" at bounding box center [1232, 241] width 31 height 15
click at [1239, 239] on button "button" at bounding box center [1232, 241] width 31 height 15
click at [1220, 242] on button "button" at bounding box center [1232, 241] width 31 height 15
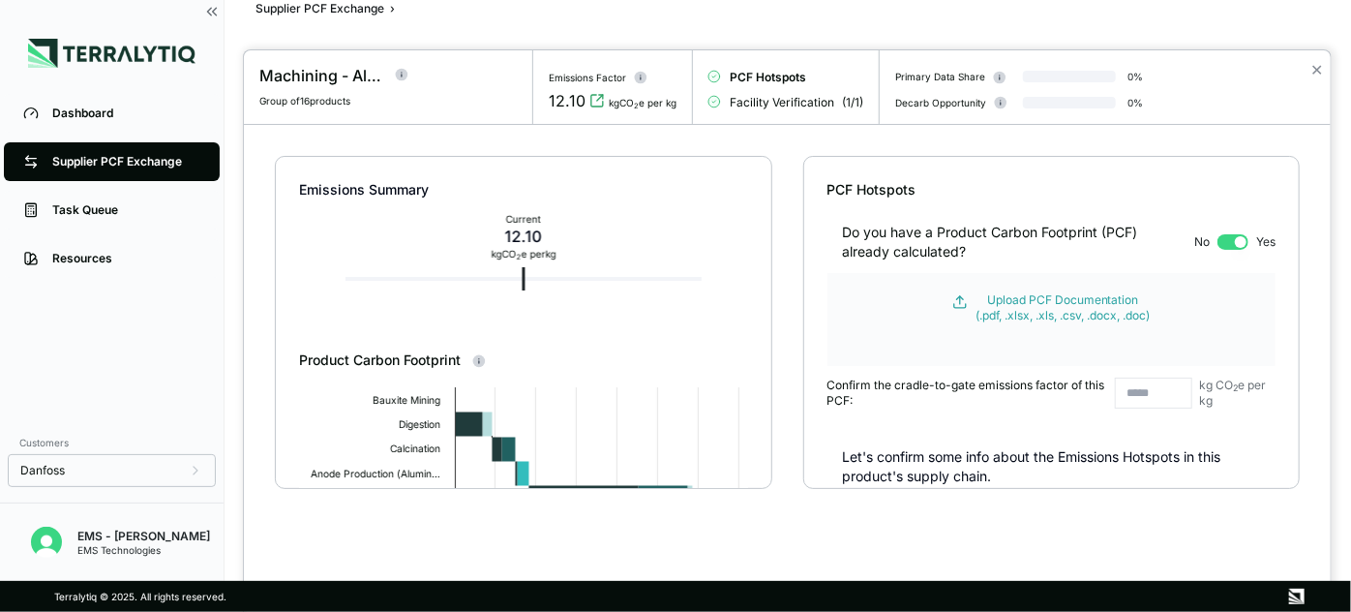
click at [1218, 231] on div "Do you have a Product Carbon Footprint (PCF) already calculated? No Yes" at bounding box center [1051, 230] width 448 height 62
click at [1226, 240] on button "button" at bounding box center [1232, 241] width 31 height 15
click at [1223, 239] on button "button" at bounding box center [1232, 241] width 31 height 15
click at [1317, 69] on div "SUCCESS Reported emission factor cleared" at bounding box center [1181, 50] width 302 height 62
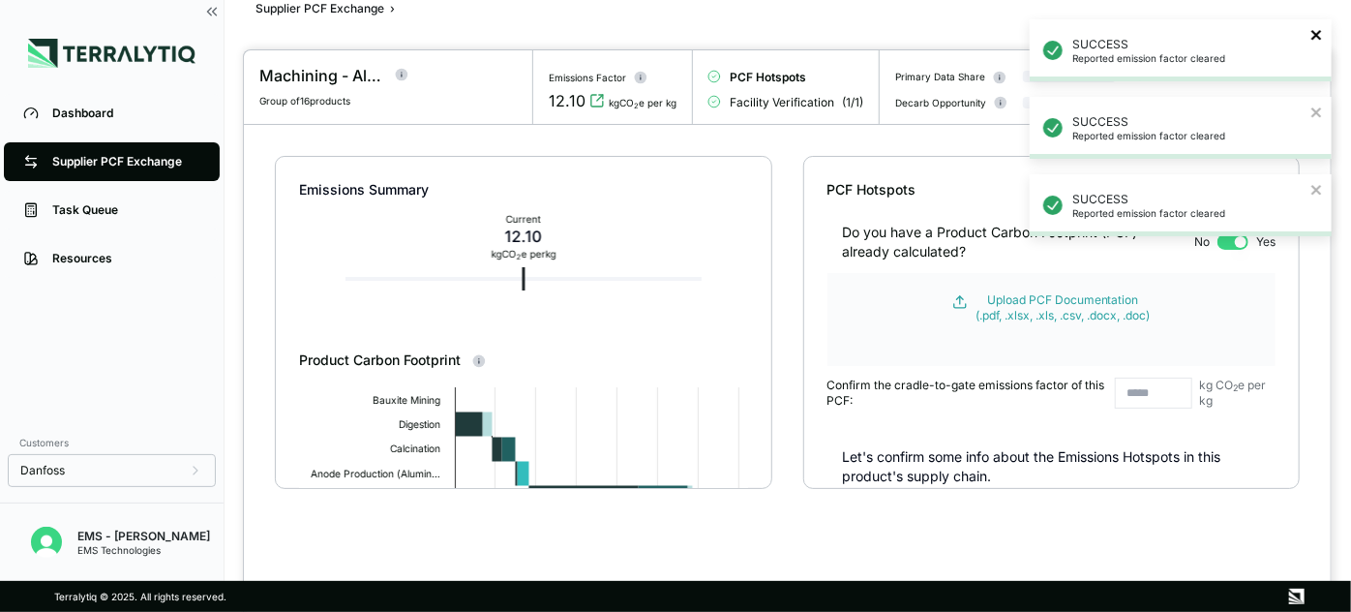
click at [1316, 33] on icon "close" at bounding box center [1316, 35] width 10 height 10
click at [1318, 269] on icon "close" at bounding box center [1316, 267] width 10 height 10
